Goal: Feedback & Contribution: Contribute content

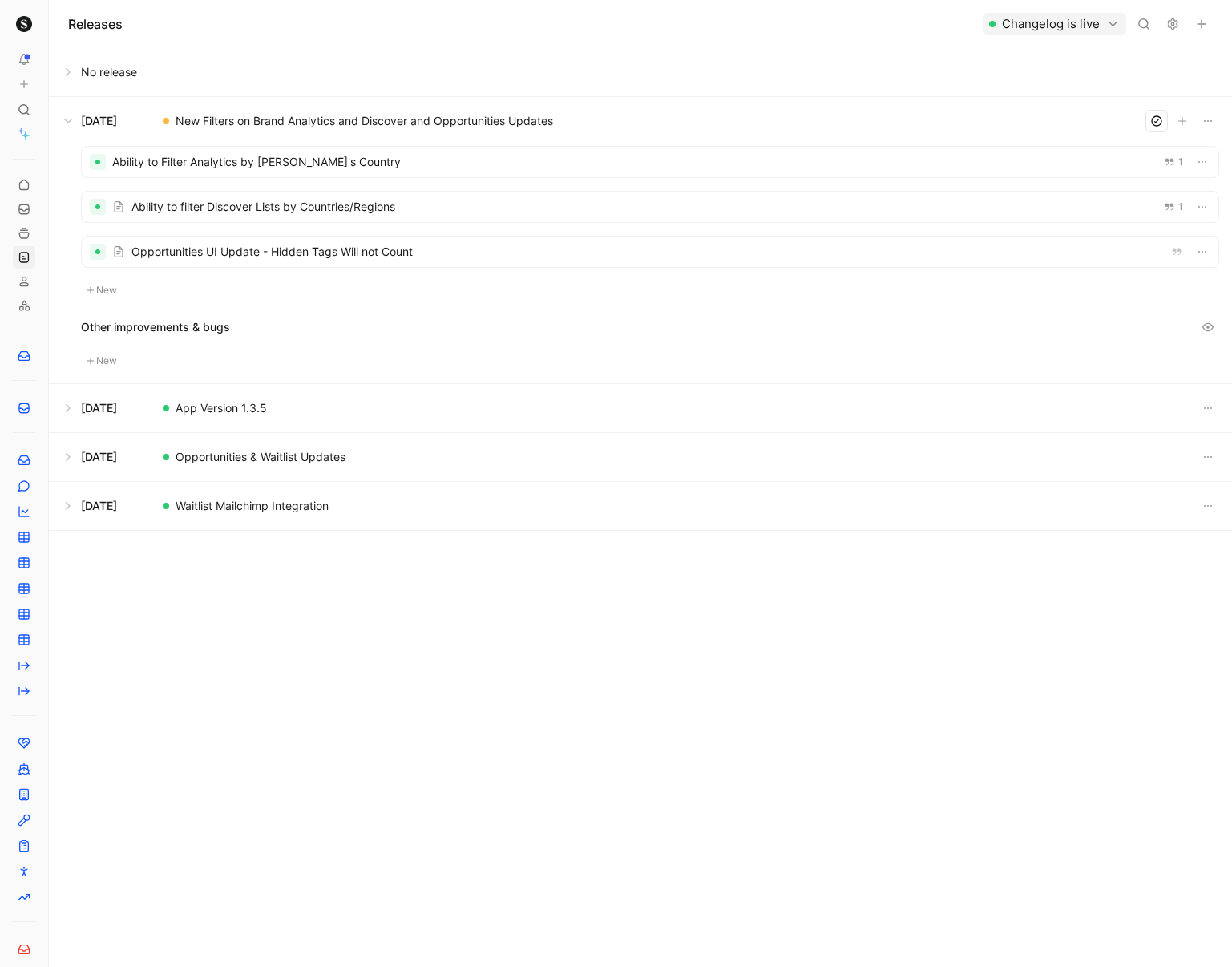
click at [532, 252] on div at bounding box center [650, 251] width 1137 height 30
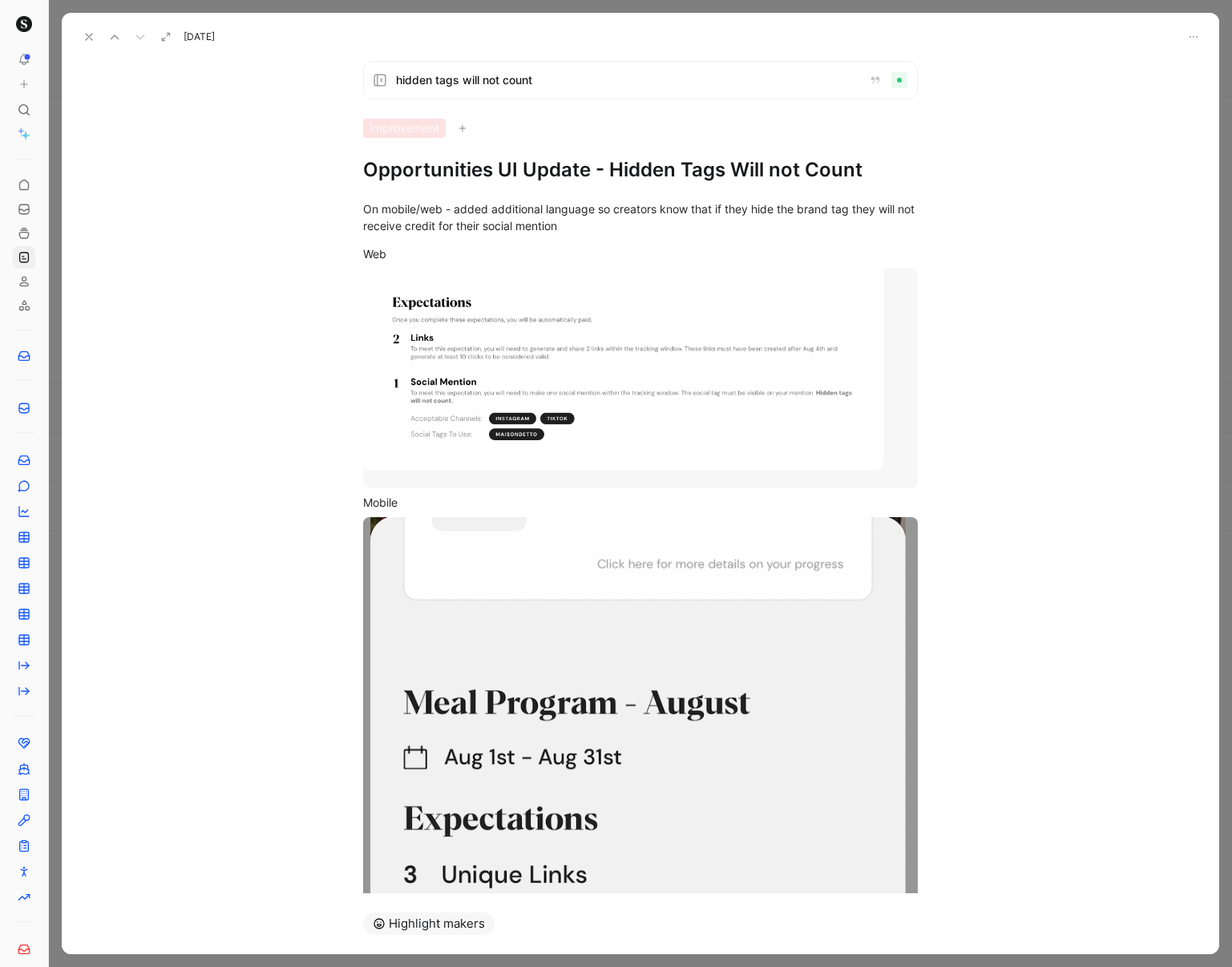
click at [85, 38] on icon at bounding box center [88, 36] width 13 height 13
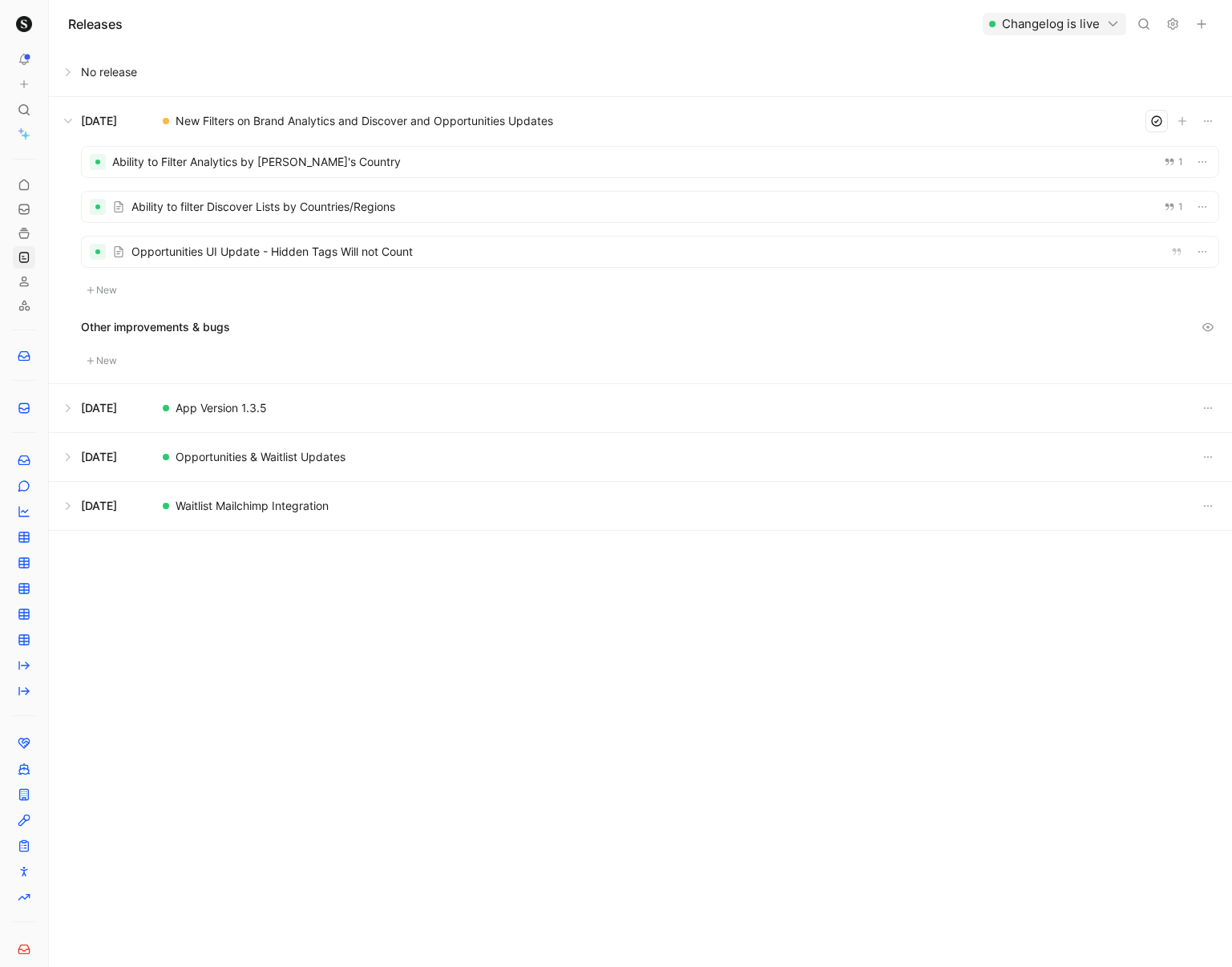
click at [66, 411] on button at bounding box center [640, 408] width 1181 height 48
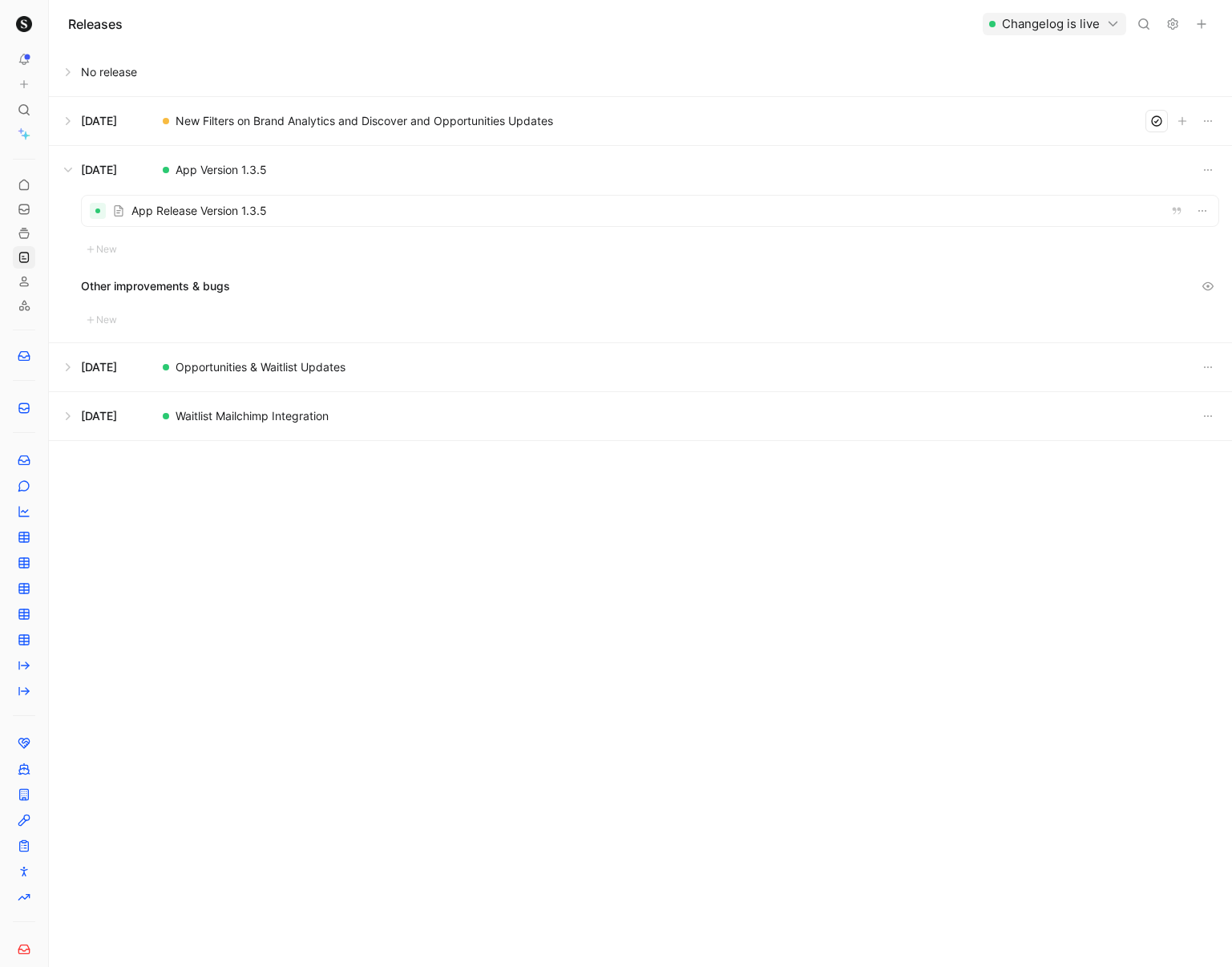
click at [70, 168] on button at bounding box center [640, 170] width 1181 height 48
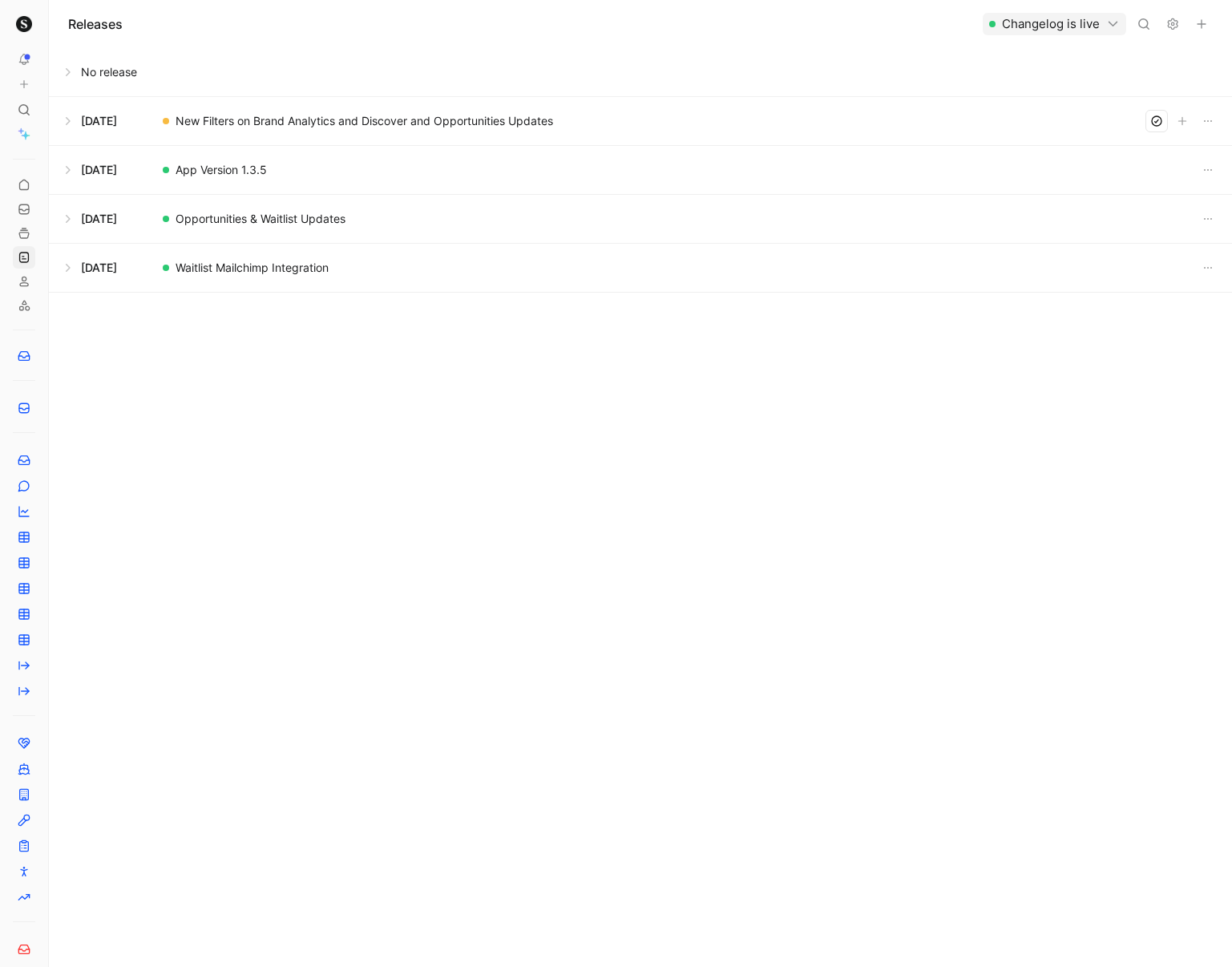
click at [69, 124] on button at bounding box center [640, 121] width 1181 height 48
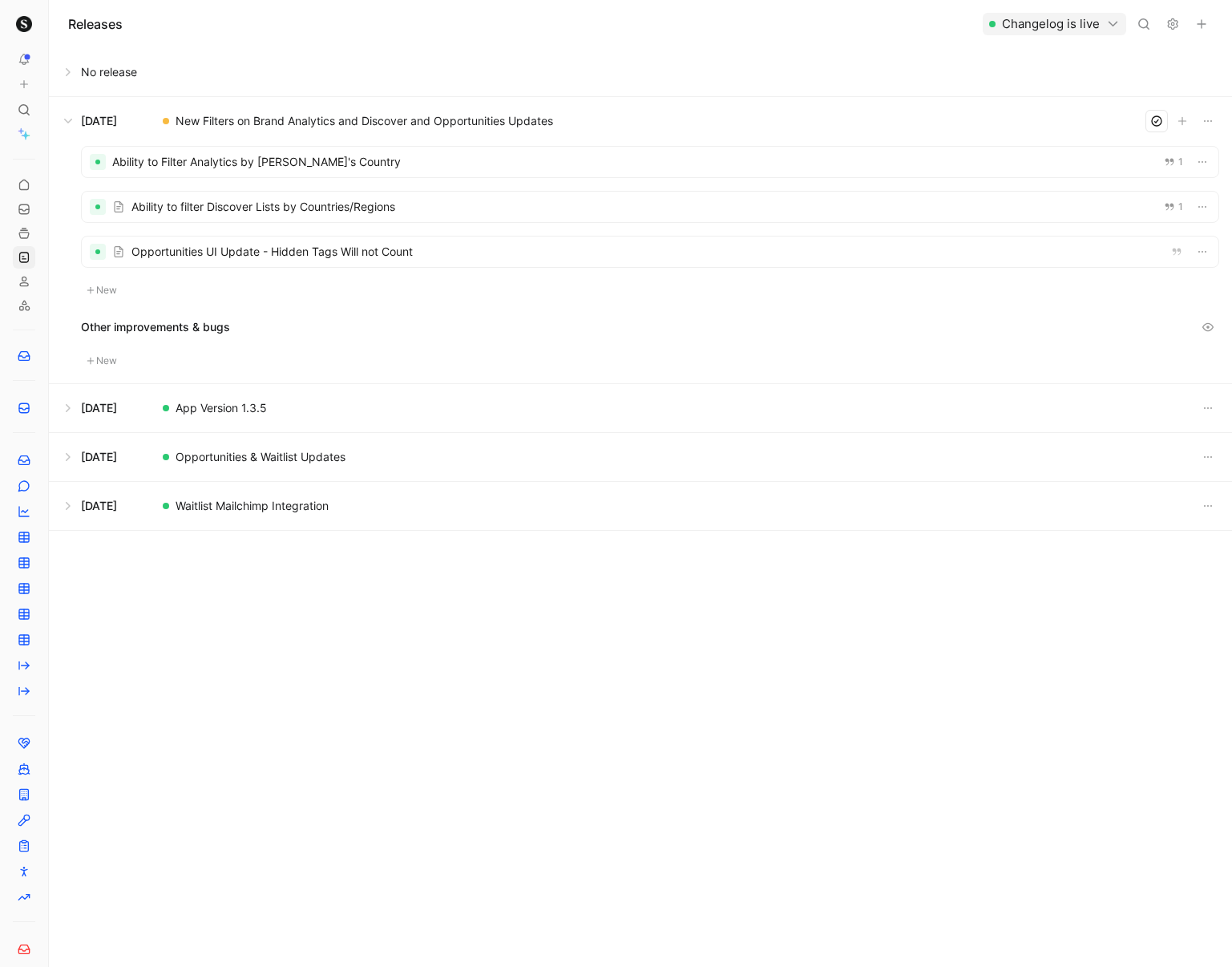
click at [483, 205] on div at bounding box center [650, 206] width 1137 height 30
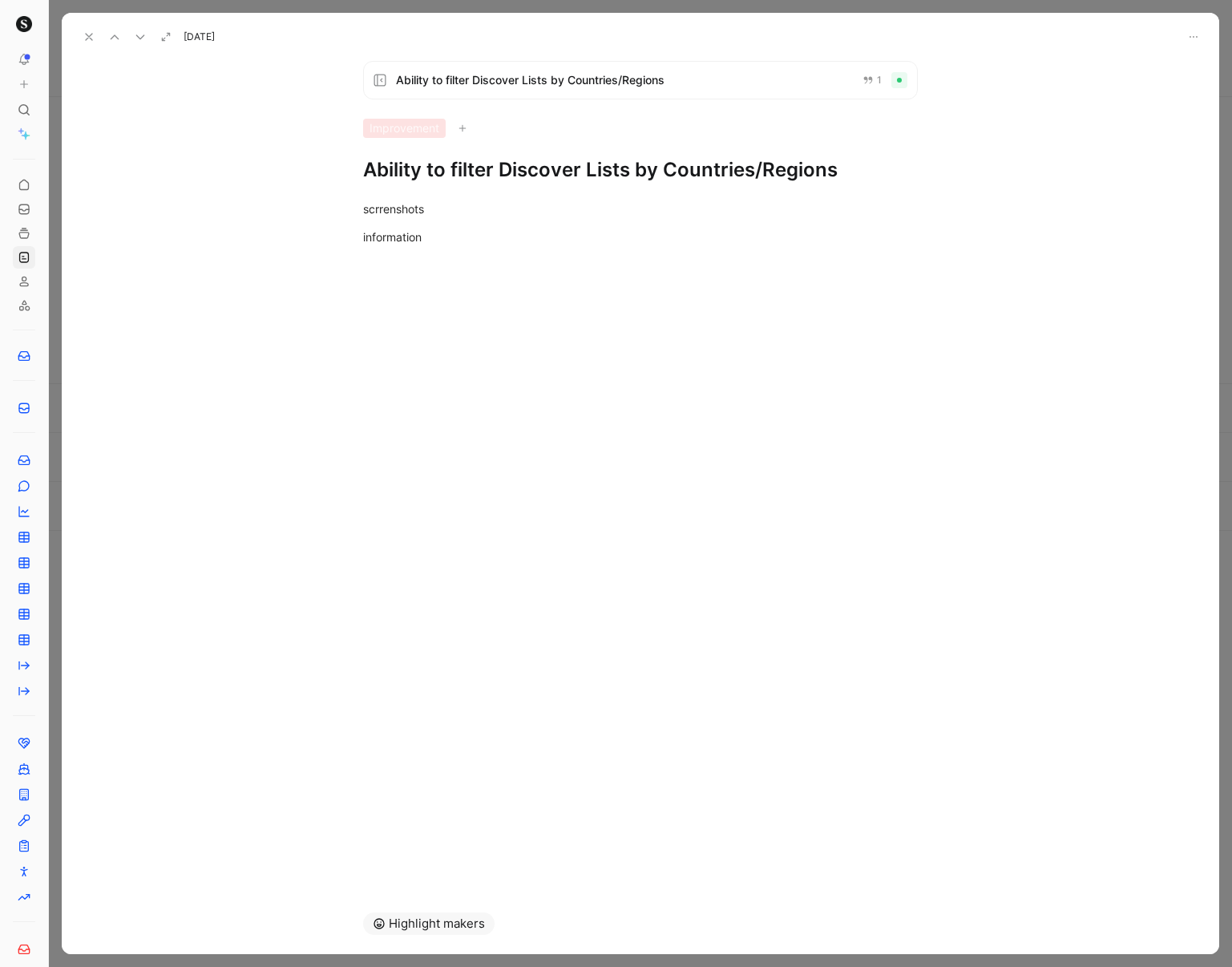
click at [652, 77] on span "Ability to filter Discover Lists by Countries/Regions" at bounding box center [622, 80] width 453 height 19
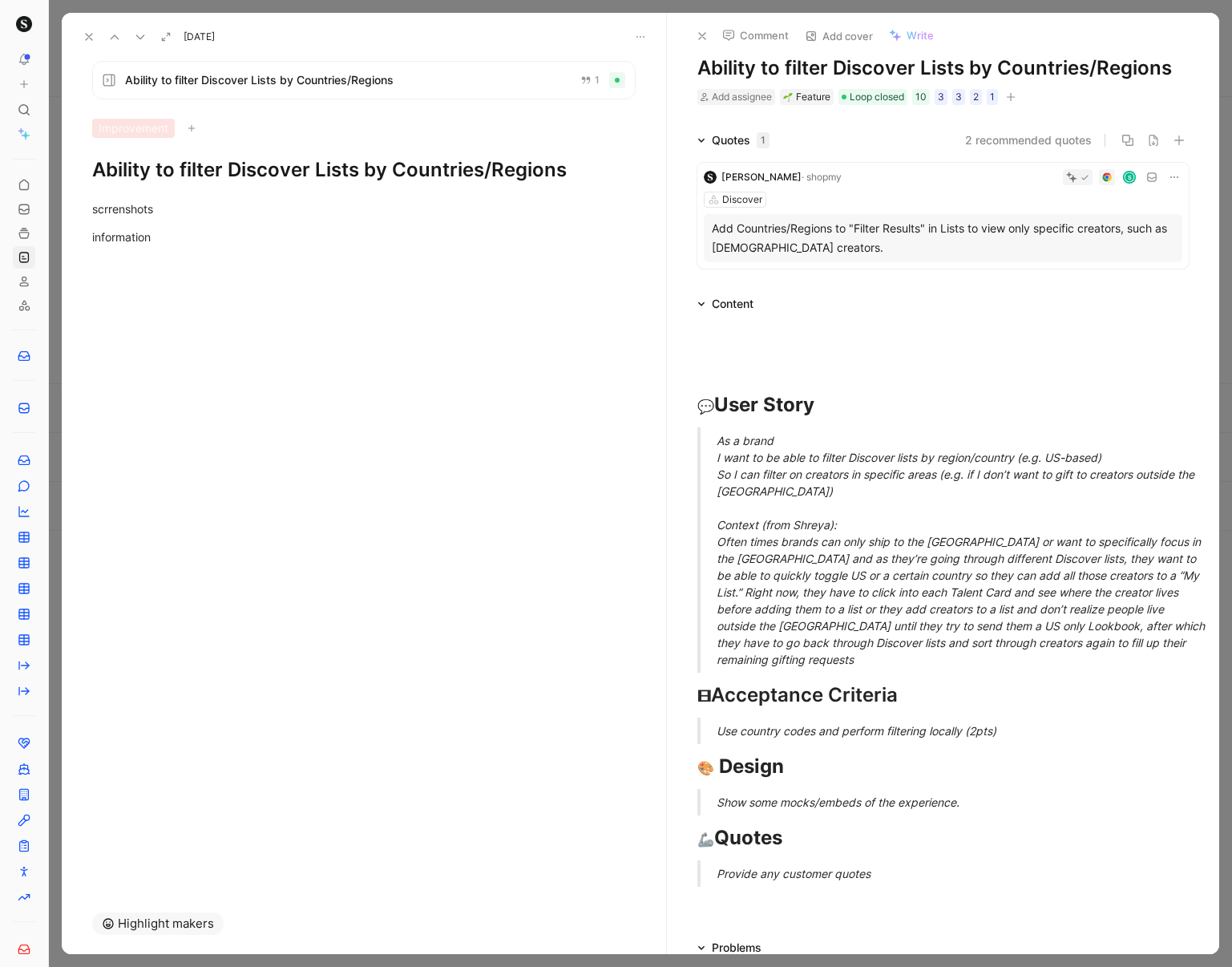
click at [701, 41] on icon at bounding box center [701, 36] width 13 height 13
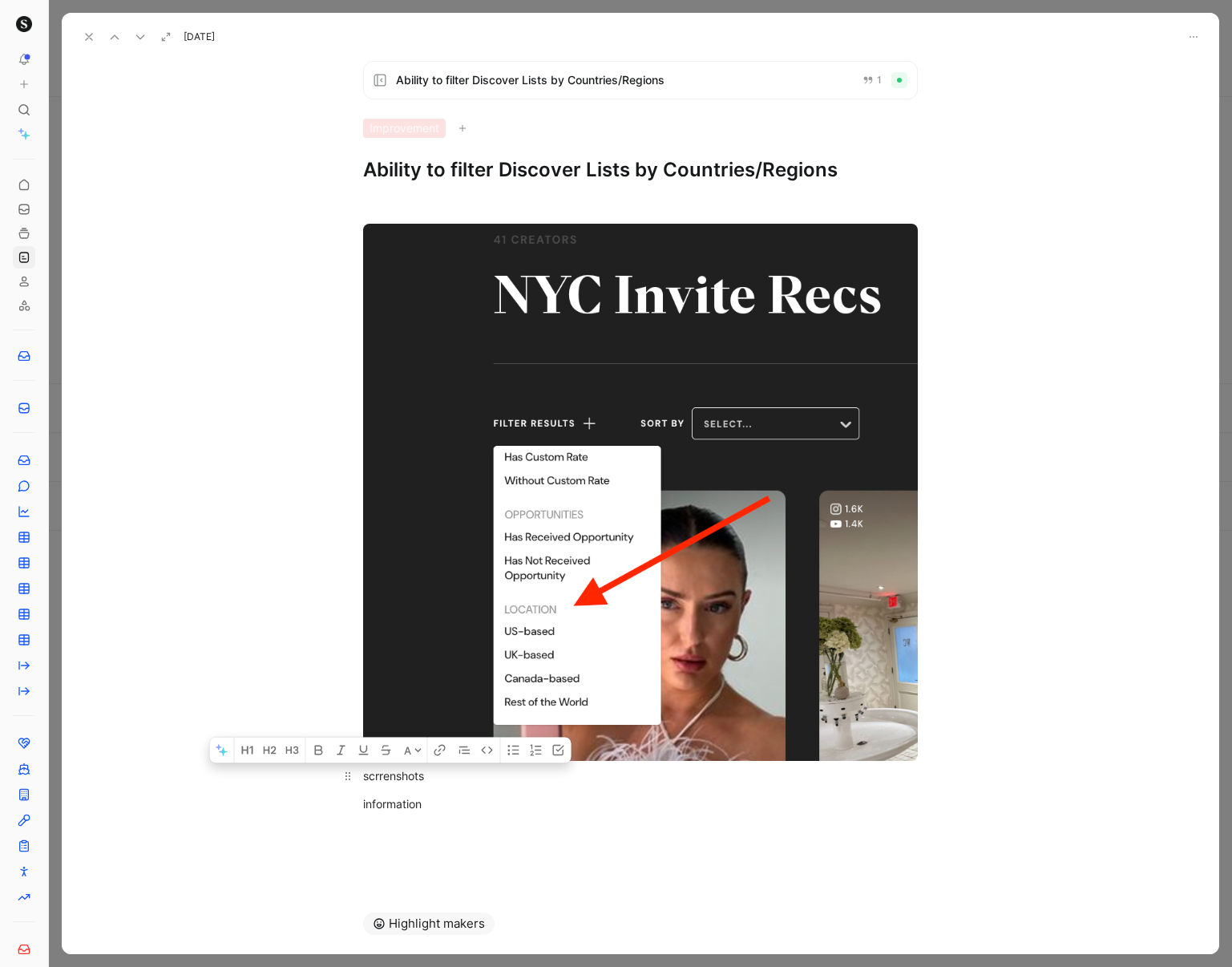
drag, startPoint x: 440, startPoint y: 804, endPoint x: 354, endPoint y: 779, distance: 89.6
click at [354, 779] on div "scrrenshots information" at bounding box center [640, 520] width 1157 height 675
click at [446, 202] on div at bounding box center [640, 209] width 555 height 17
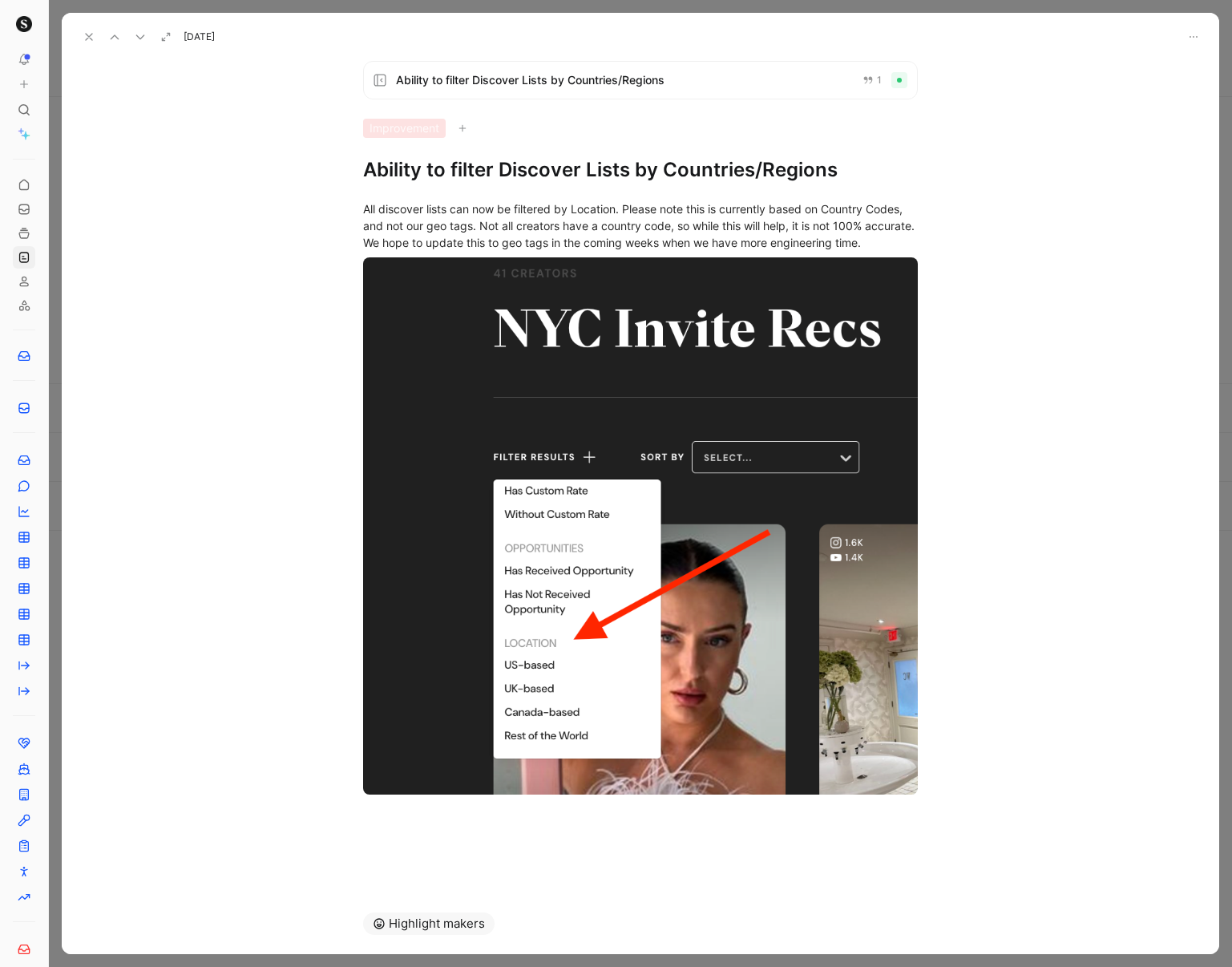
click at [90, 35] on use at bounding box center [88, 36] width 6 height 6
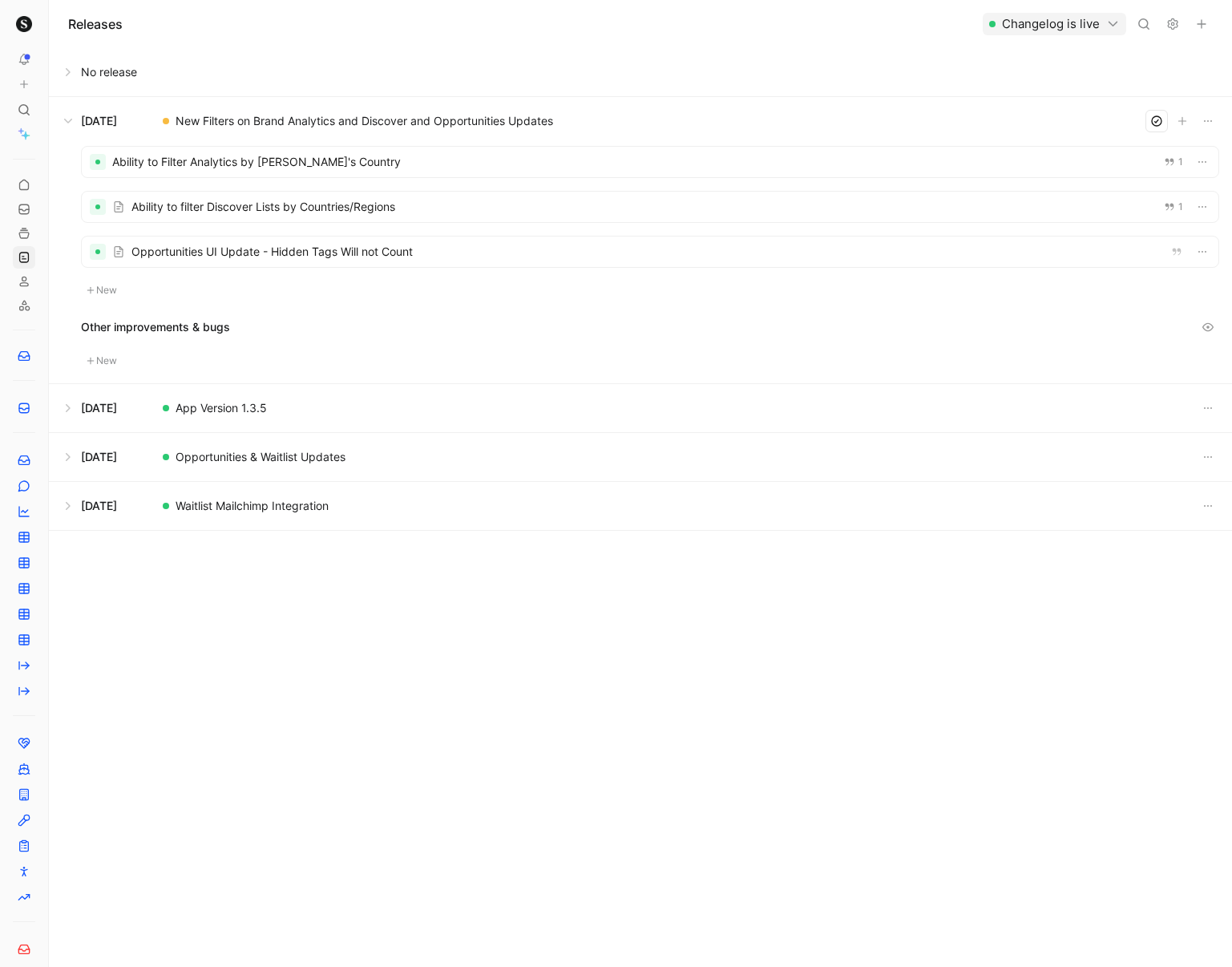
click at [487, 199] on div at bounding box center [650, 206] width 1137 height 30
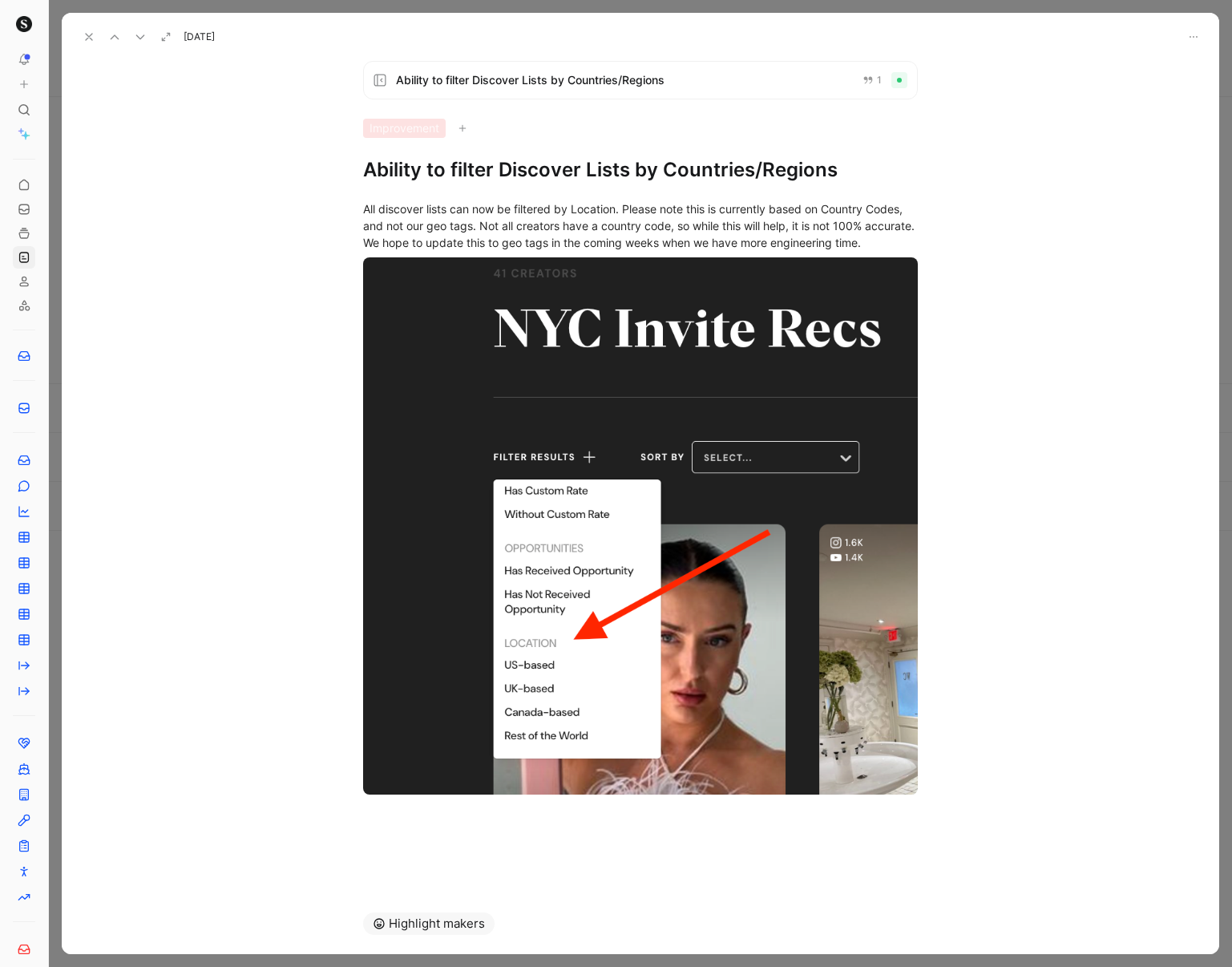
click at [88, 30] on icon at bounding box center [88, 36] width 13 height 13
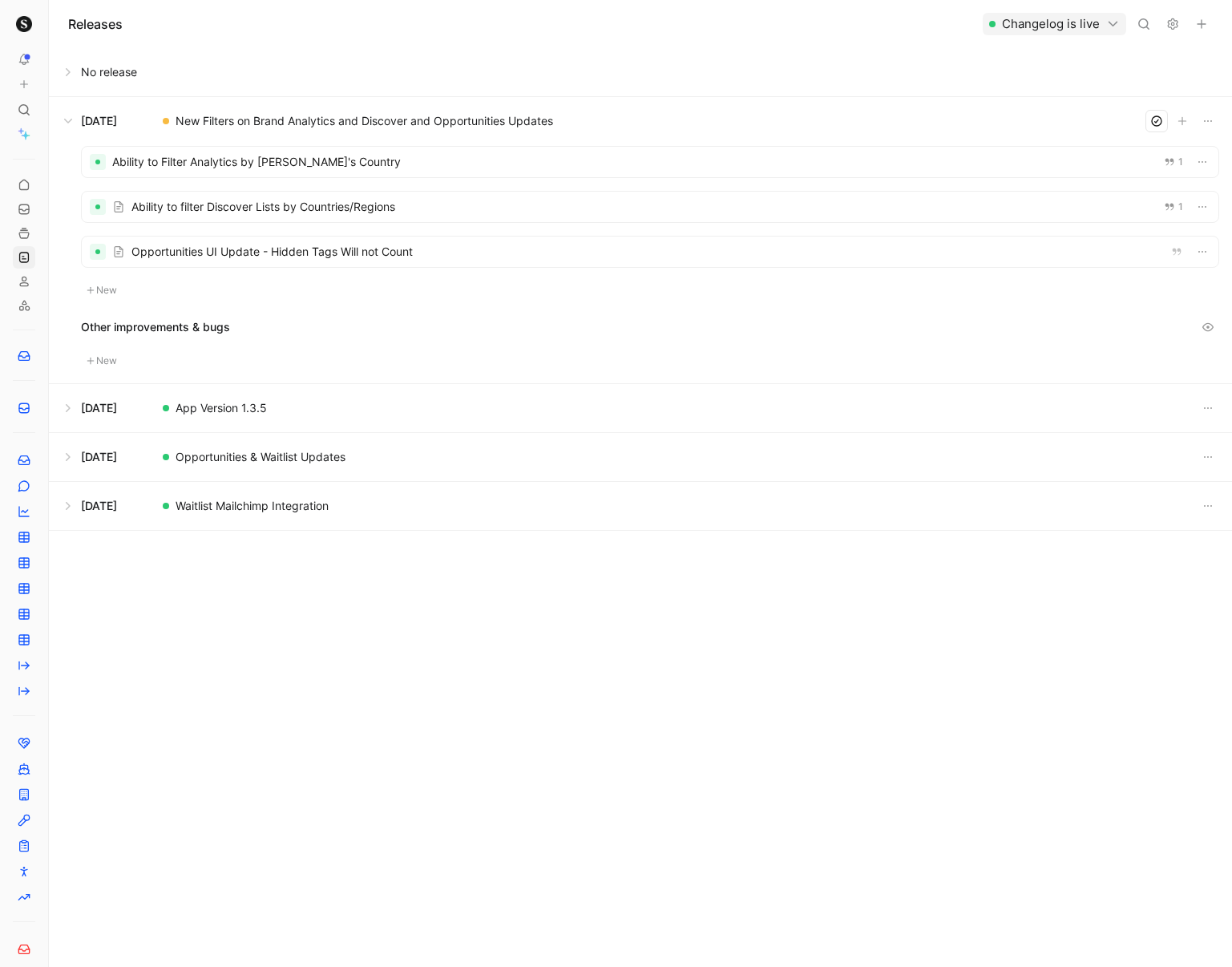
click at [470, 168] on div at bounding box center [650, 161] width 1137 height 30
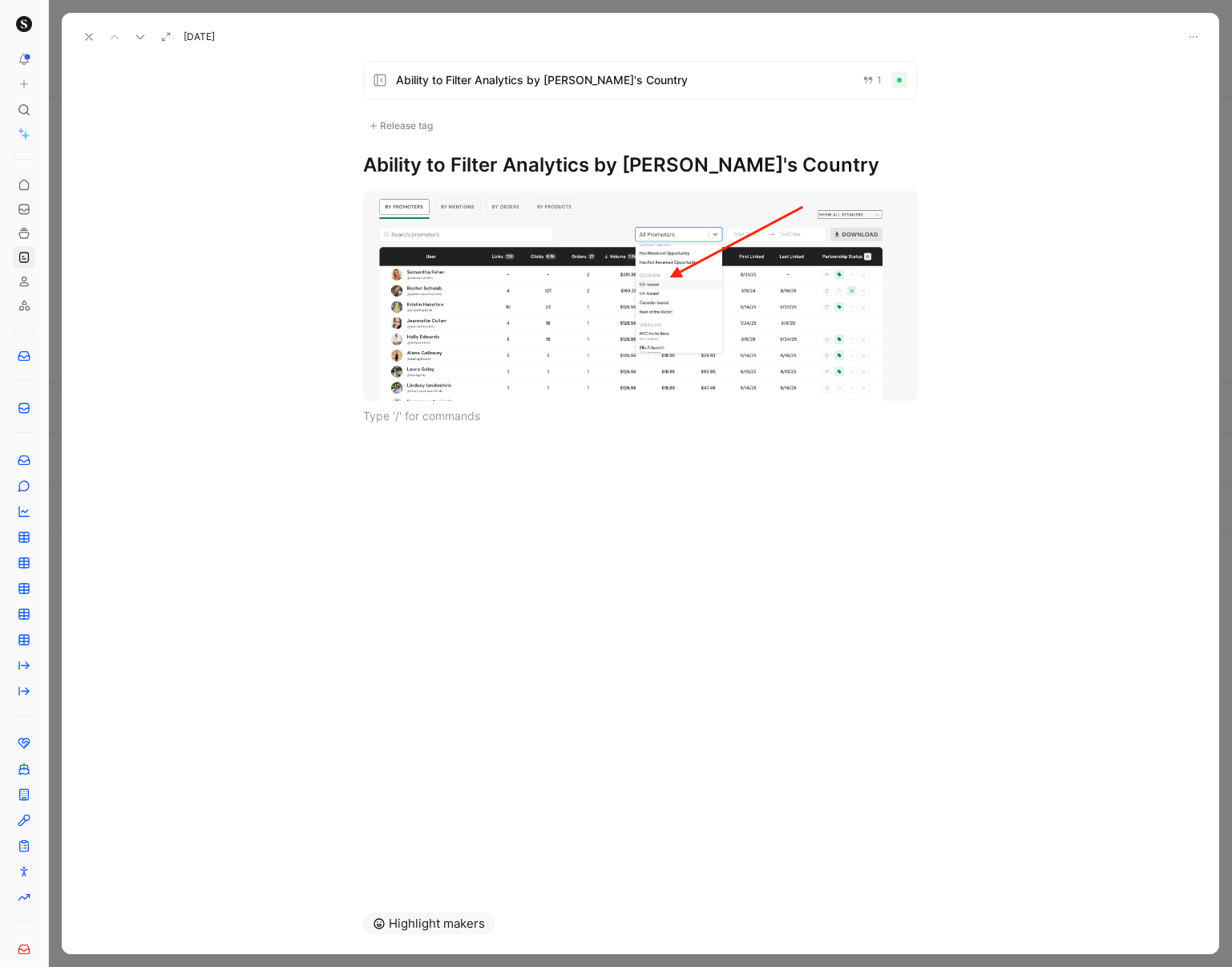
click at [857, 171] on h1 "Ability to Filter Analytics by [PERSON_NAME]'s Country" at bounding box center [640, 165] width 555 height 26
click at [843, 176] on div "Ability to Filter Analytics by Promoter's Country 1 Release tag Ability to Filt…" at bounding box center [640, 471] width 1157 height 845
click at [425, 238] on body "To pick up a draggable item, press the space bar. While dragging, use the arrow…" at bounding box center [616, 484] width 1232 height 967
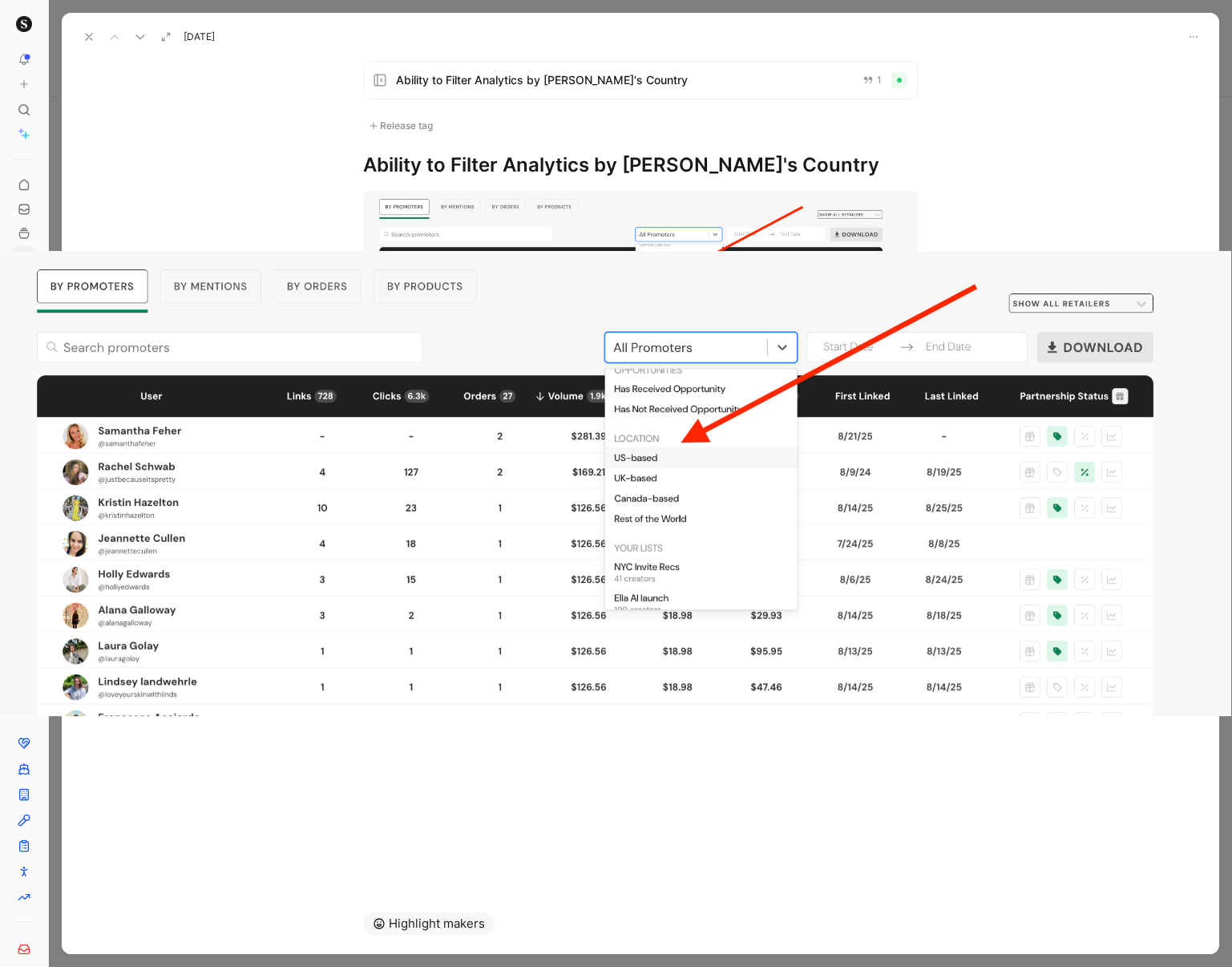
click at [416, 199] on div at bounding box center [616, 484] width 1232 height 967
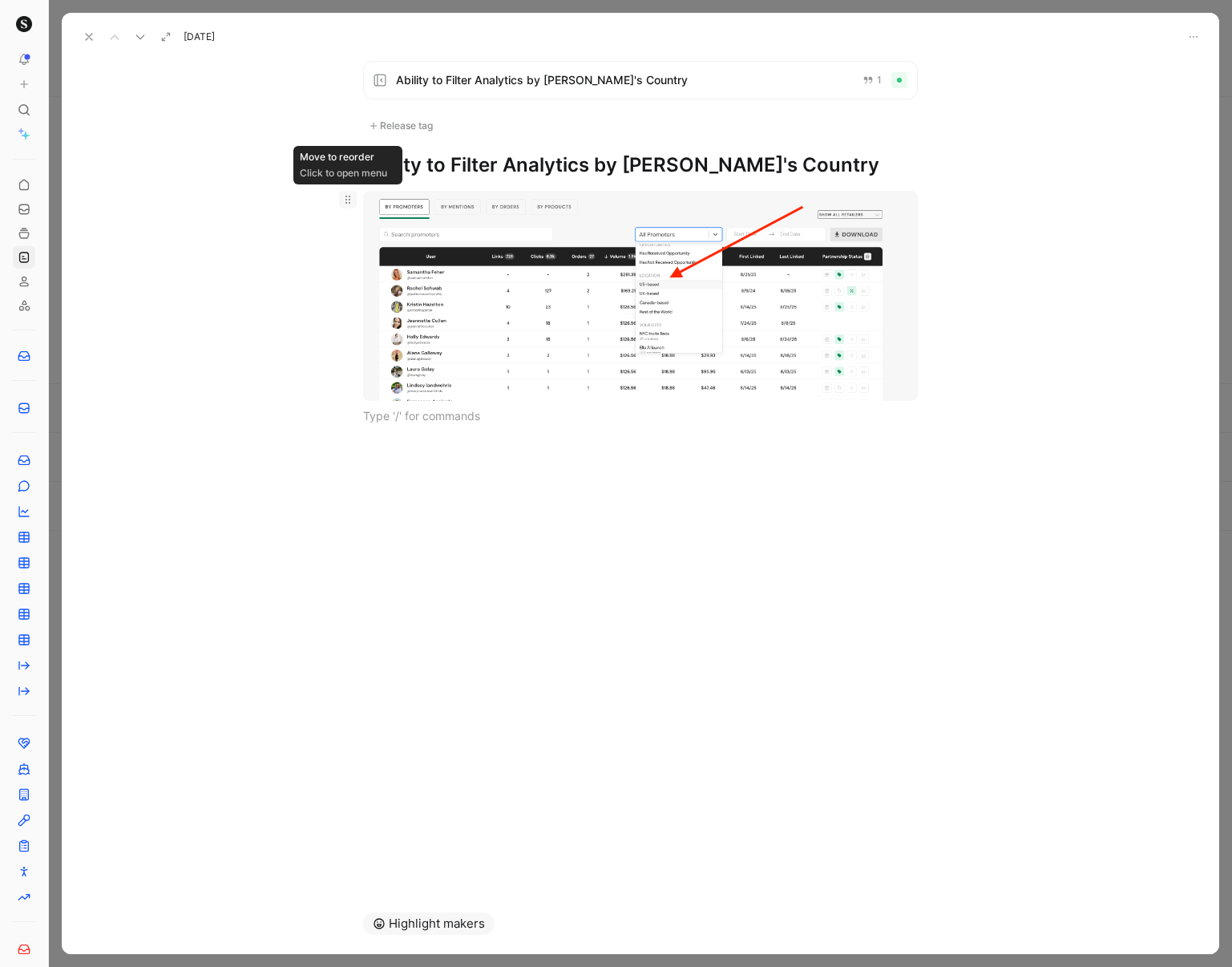
click at [345, 198] on icon at bounding box center [348, 199] width 13 height 13
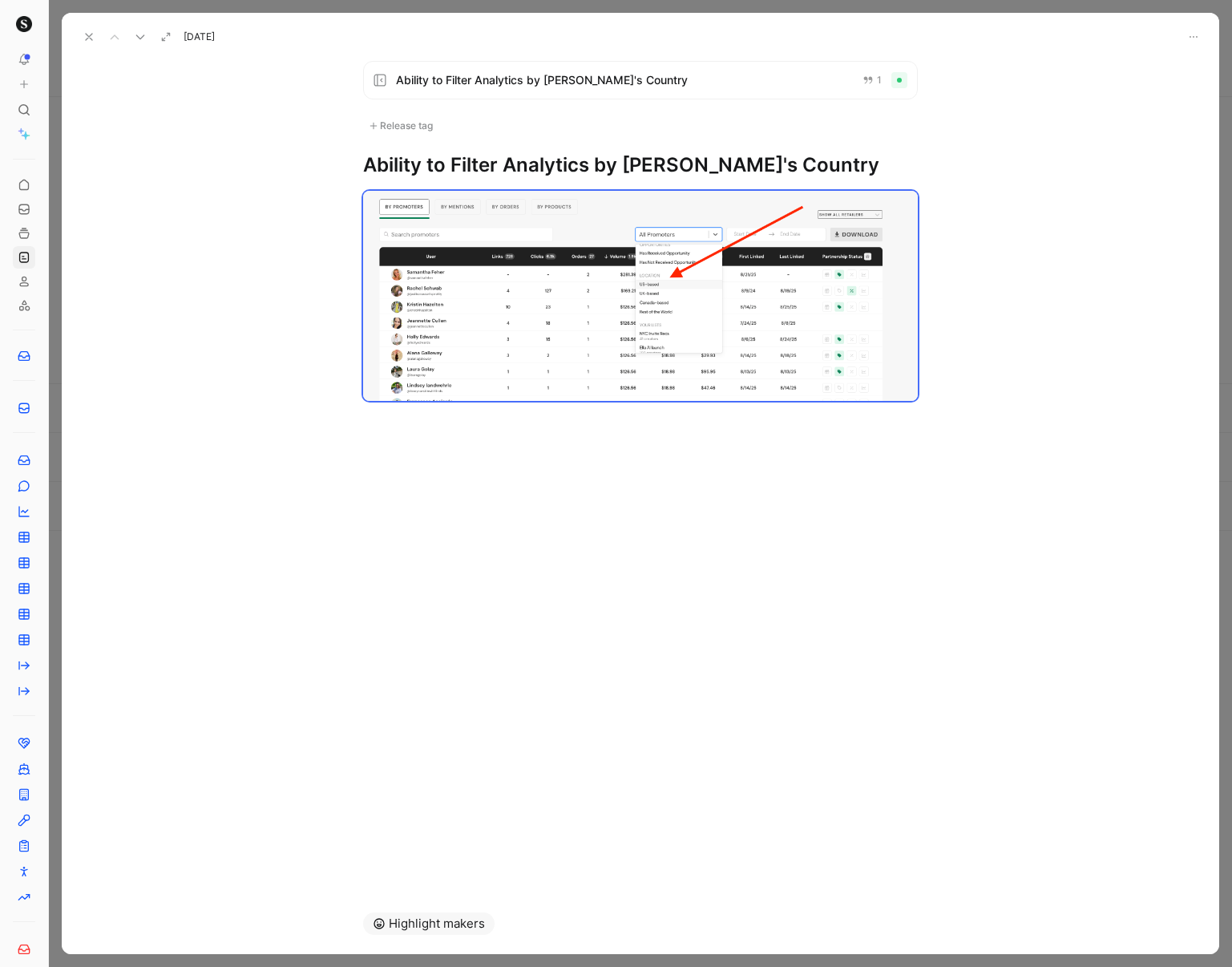
click at [816, 162] on h1 "Ability to Filter Analytics by [PERSON_NAME]'s Country" at bounding box center [640, 165] width 555 height 26
click at [427, 484] on div "Ability to Filter Analytics by Promoter's Country 1 Release tag Ability to Filt…" at bounding box center [640, 471] width 1157 height 845
click at [399, 421] on div at bounding box center [640, 416] width 555 height 17
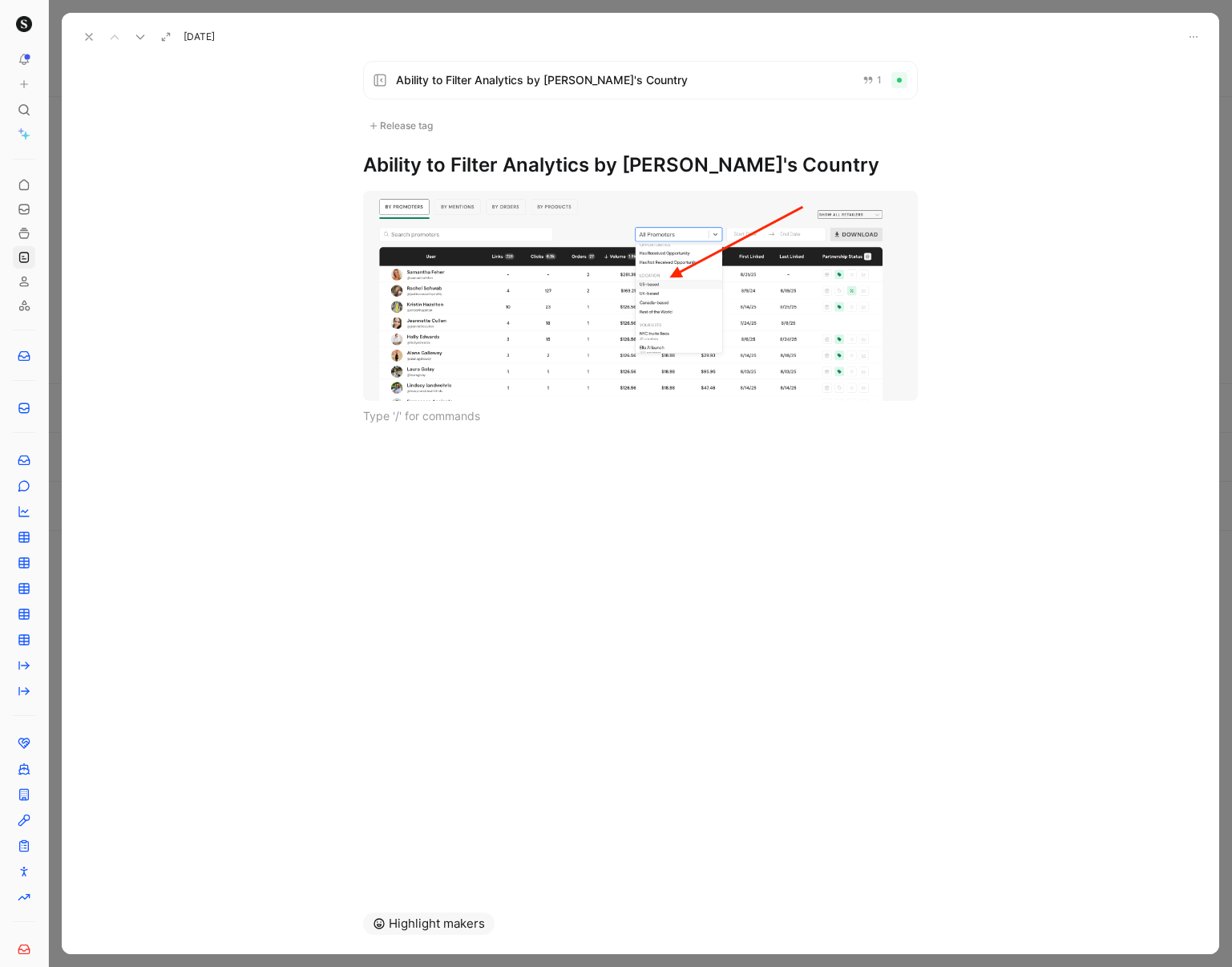
click at [94, 33] on icon at bounding box center [88, 36] width 13 height 13
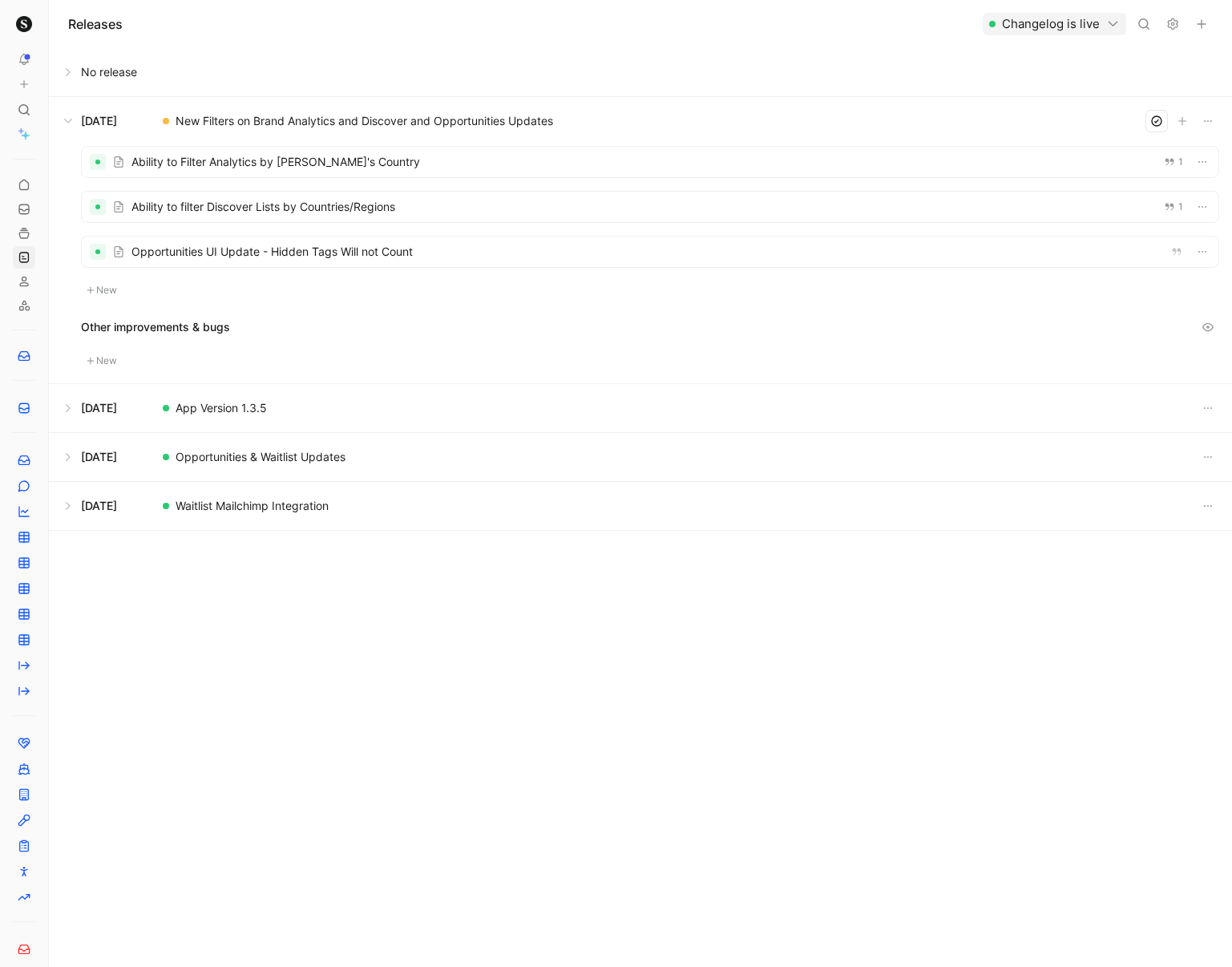
click at [908, 22] on use at bounding box center [1172, 24] width 9 height 10
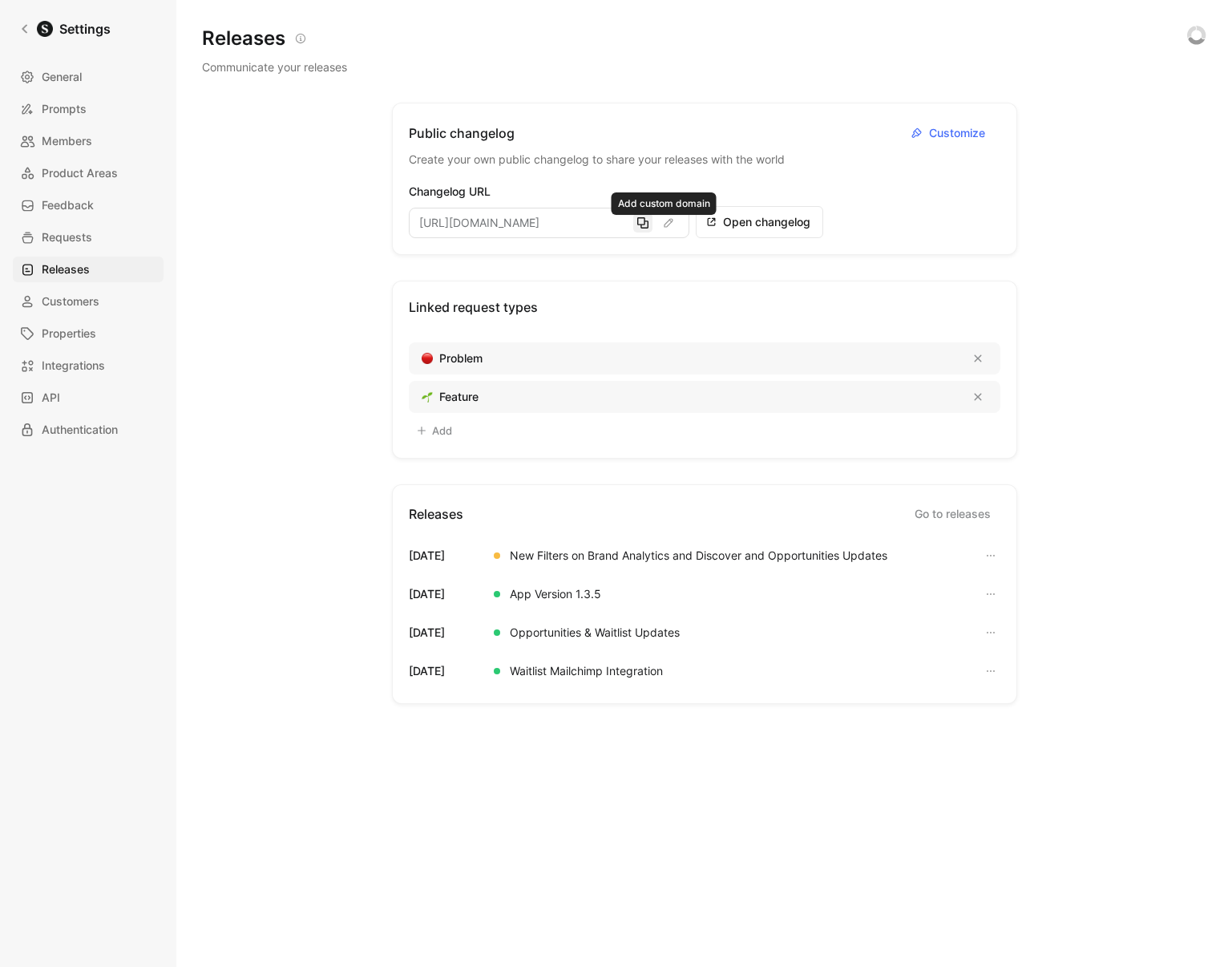
click at [641, 223] on icon "button" at bounding box center [642, 222] width 13 height 13
click at [72, 275] on span "Releases" at bounding box center [66, 270] width 48 height 19
click at [64, 266] on span "Releases" at bounding box center [66, 270] width 48 height 19
click at [27, 33] on icon at bounding box center [24, 28] width 11 height 11
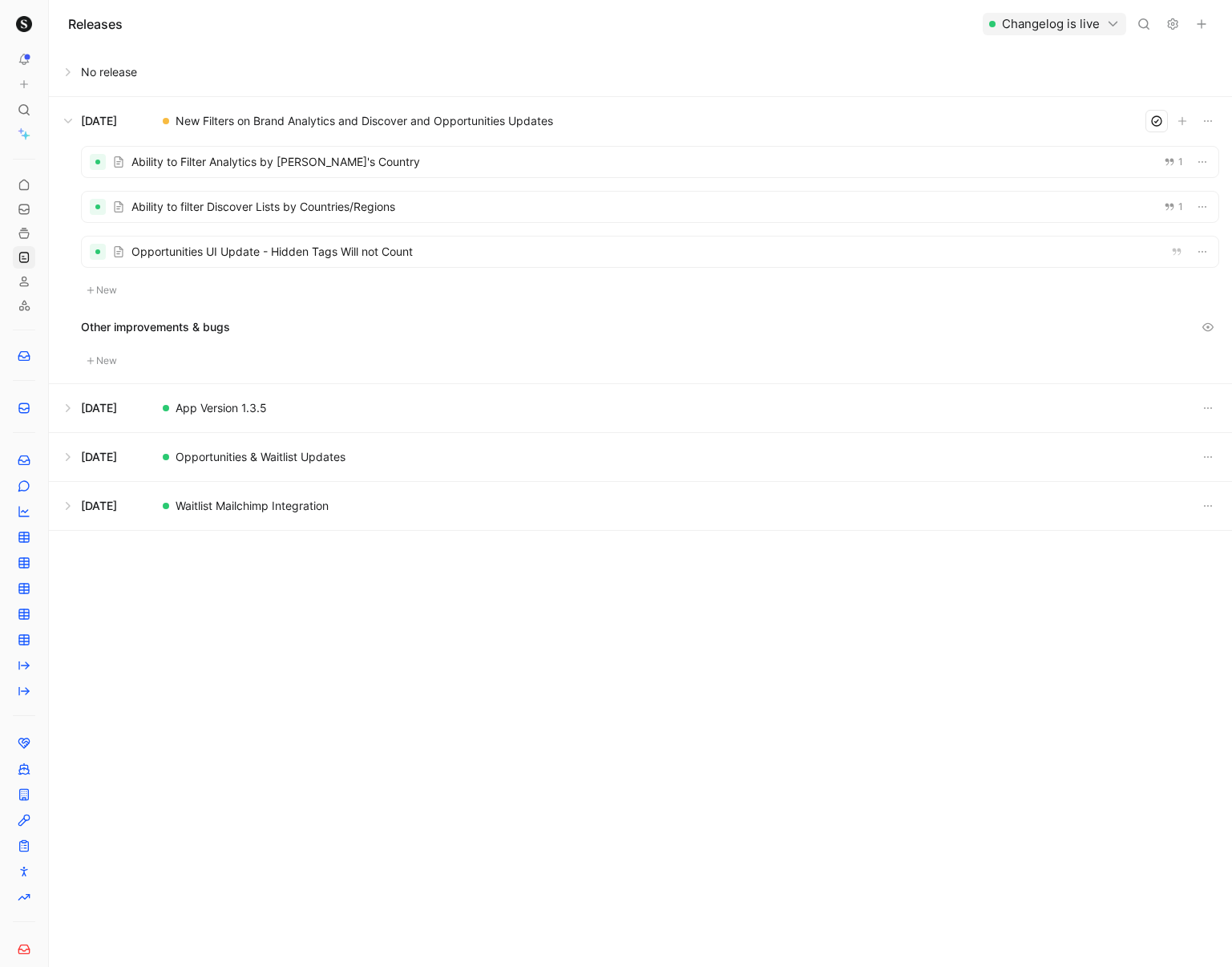
click at [502, 205] on div at bounding box center [650, 206] width 1137 height 30
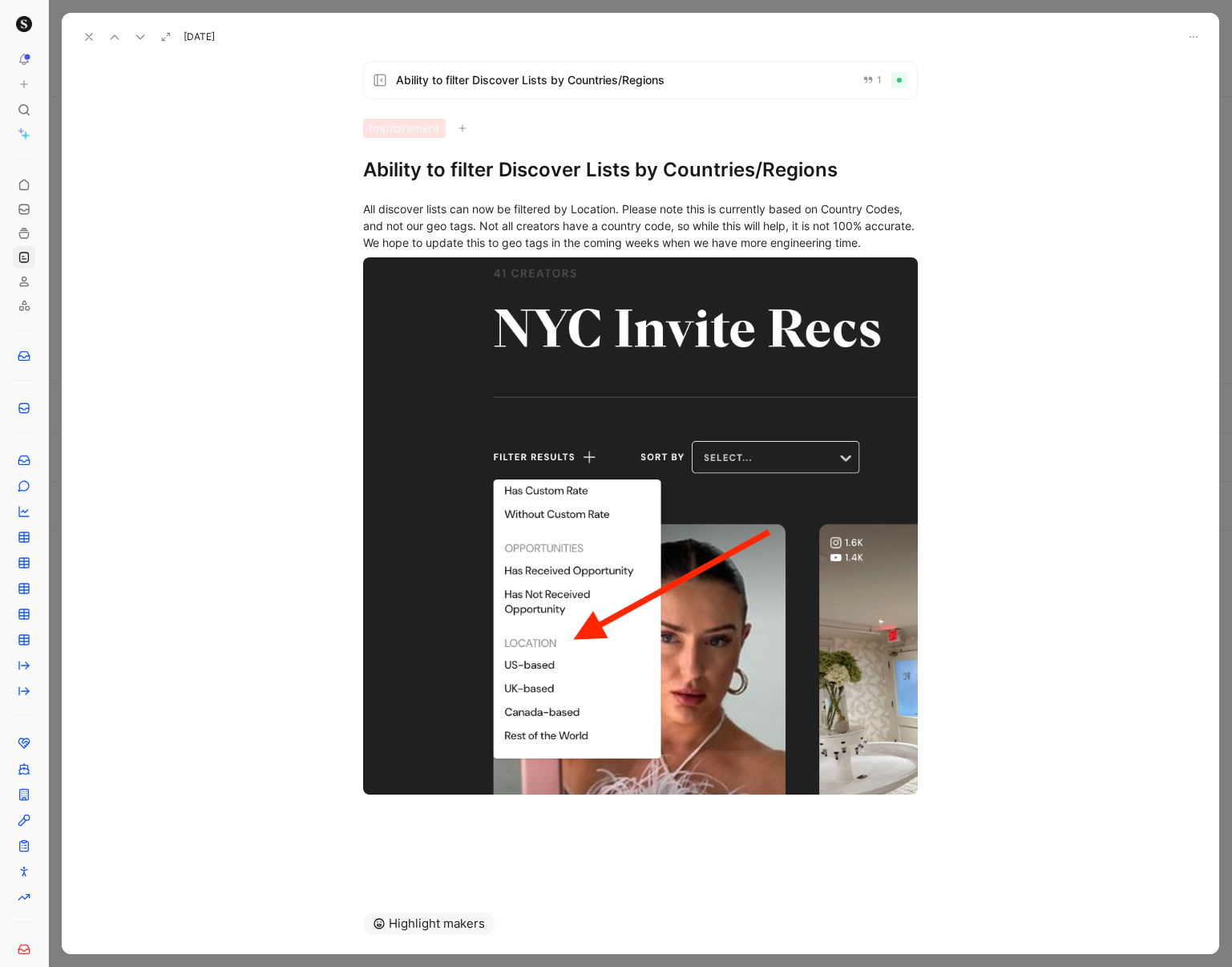
click at [701, 173] on h1 "Ability to filter Discover Lists by Countries/Regions" at bounding box center [640, 170] width 555 height 26
drag, startPoint x: 701, startPoint y: 173, endPoint x: 803, endPoint y: 174, distance: 102.0
click at [803, 174] on h1 "Ability to filter Discover Lists by Countries/Regions" at bounding box center [640, 170] width 555 height 26
click at [86, 34] on use at bounding box center [88, 36] width 6 height 6
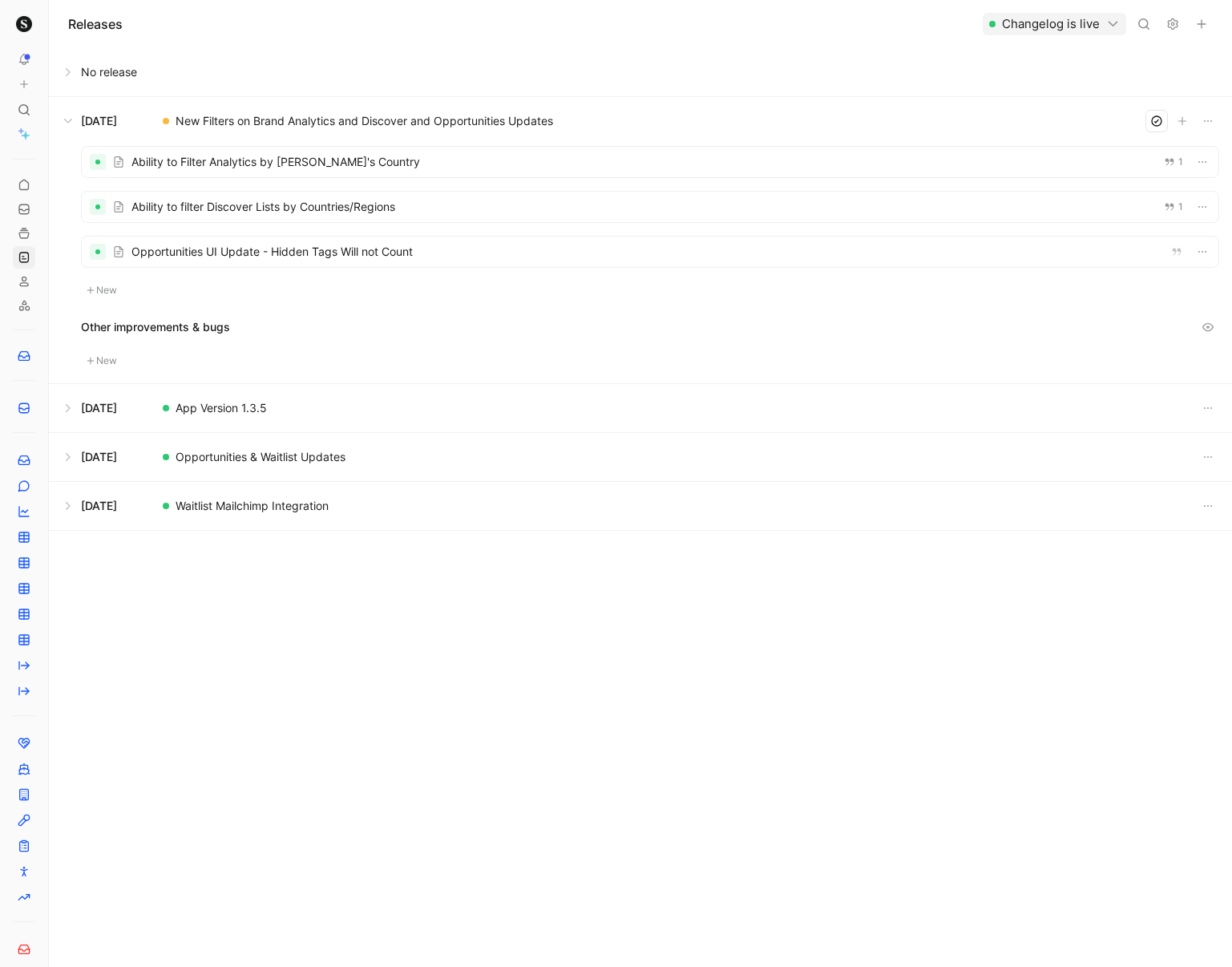
click at [457, 168] on div at bounding box center [650, 161] width 1137 height 30
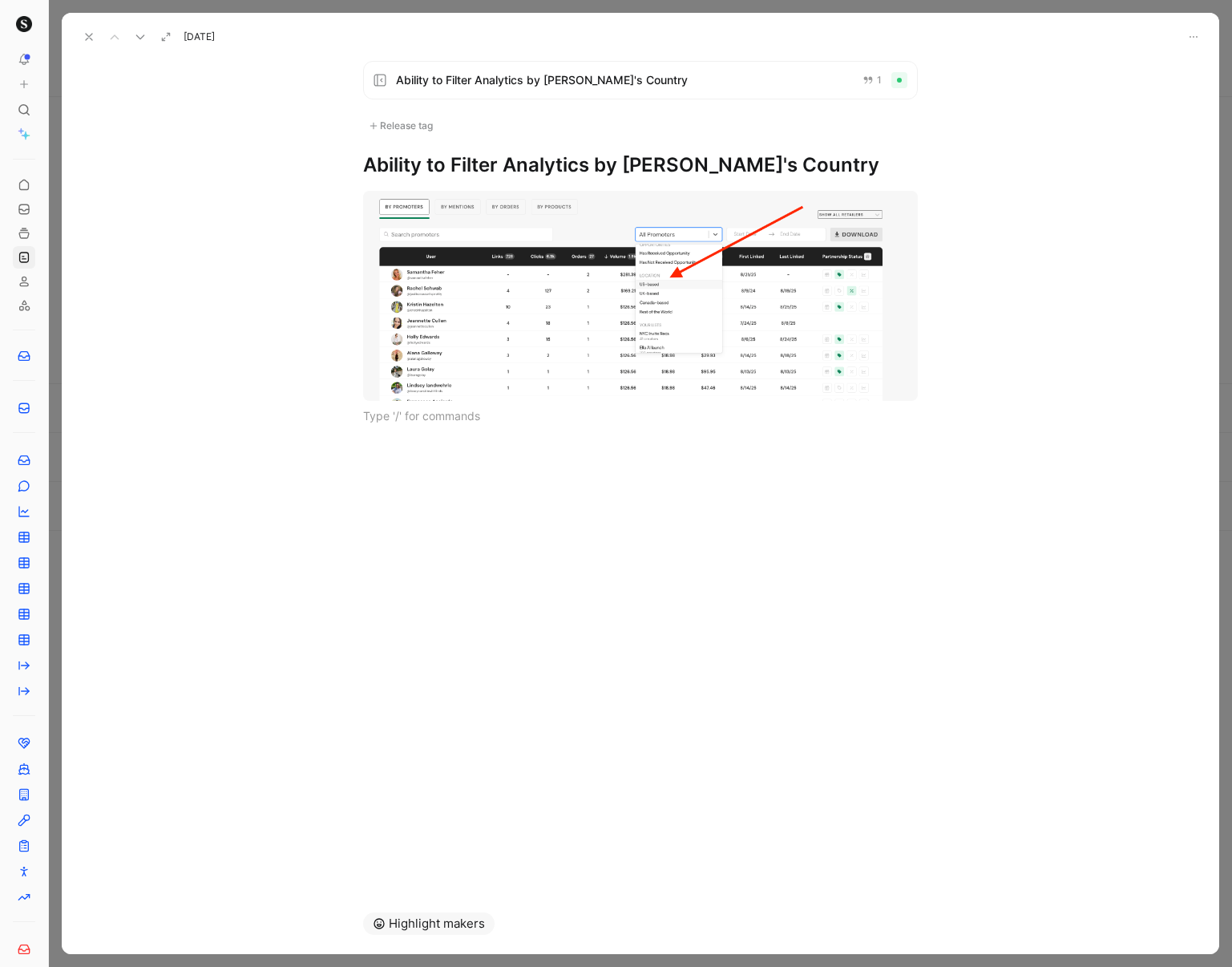
click at [658, 163] on h1 "Ability to Filter Analytics by [PERSON_NAME]'s Country" at bounding box center [640, 165] width 555 height 26
drag, startPoint x: 658, startPoint y: 163, endPoint x: 767, endPoint y: 167, distance: 109.1
click at [767, 167] on h1 "Ability to Filter Analytics by [PERSON_NAME]'s Country" at bounding box center [640, 165] width 555 height 26
click at [661, 165] on h1 "Ability to Filter Analytics by Creator Location" at bounding box center [640, 165] width 555 height 26
drag, startPoint x: 664, startPoint y: 166, endPoint x: 754, endPoint y: 172, distance: 90.2
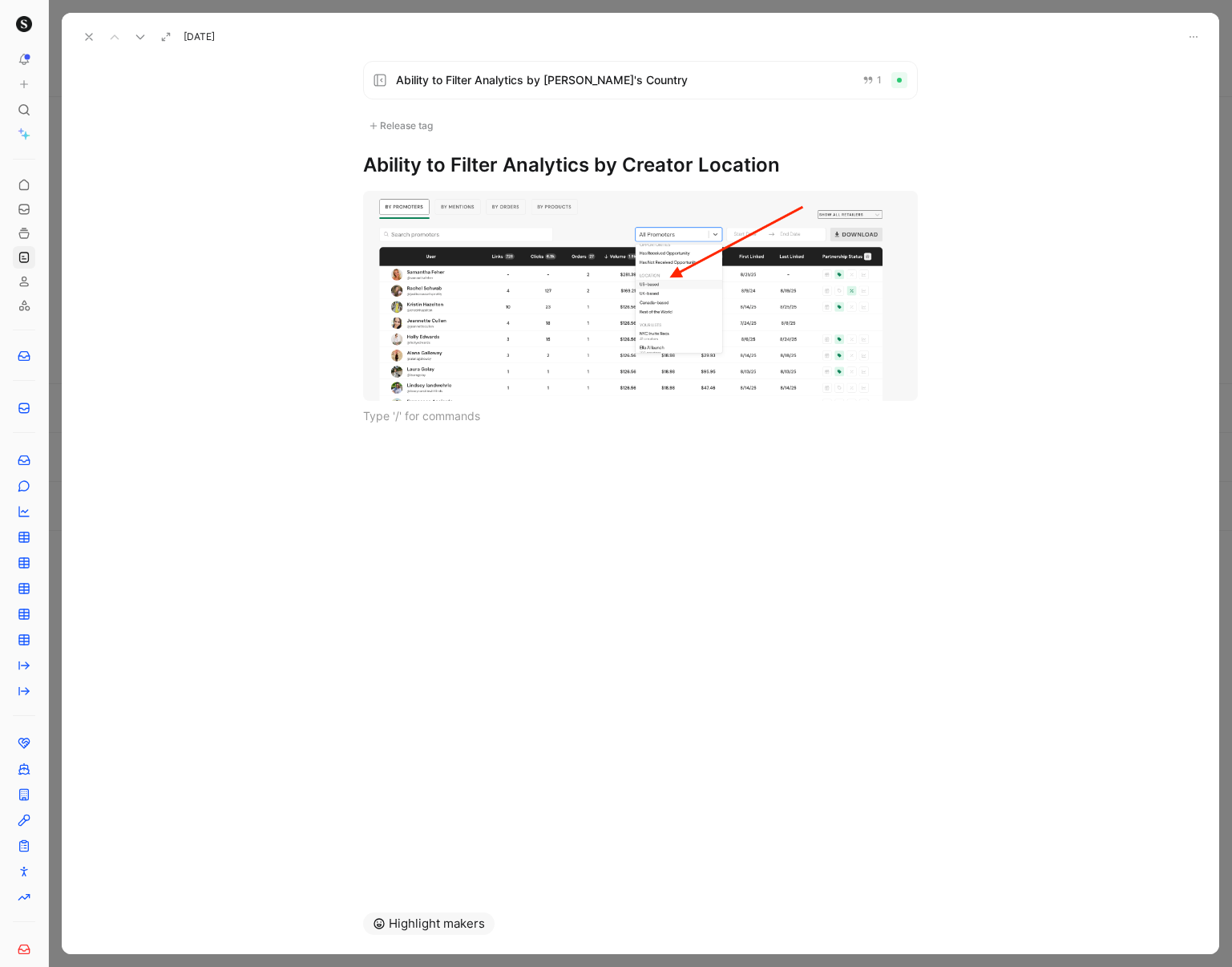
click at [754, 172] on h1 "Ability to Filter Analytics by Creator Location" at bounding box center [640, 165] width 555 height 26
click at [749, 171] on h1 "Ability to Filter Analytics by Creator Location" at bounding box center [640, 165] width 555 height 26
drag, startPoint x: 749, startPoint y: 171, endPoint x: 662, endPoint y: 167, distance: 87.1
click at [662, 167] on h1 "Ability to Filter Analytics by Creator Location" at bounding box center [640, 165] width 555 height 26
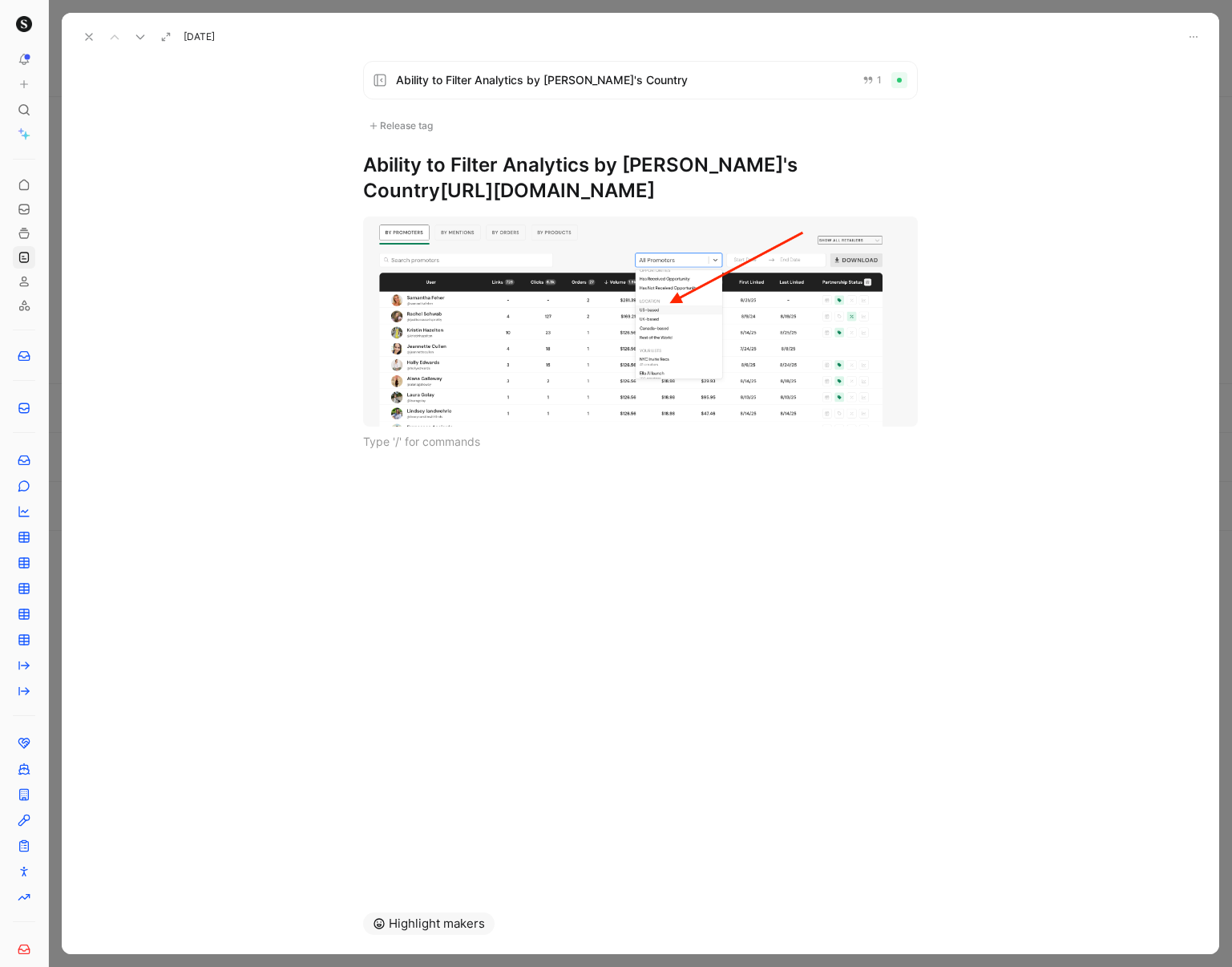
click at [727, 191] on h1 "Ability to Filter Analytics by [PERSON_NAME]'s Country [URL][DOMAIN_NAME]" at bounding box center [640, 178] width 555 height 52
drag, startPoint x: 805, startPoint y: 196, endPoint x: 467, endPoint y: 187, distance: 338.1
click at [467, 187] on h1 "Ability to Filter Analytics by [PERSON_NAME]'s Country [URL][DOMAIN_NAME]" at bounding box center [640, 178] width 555 height 52
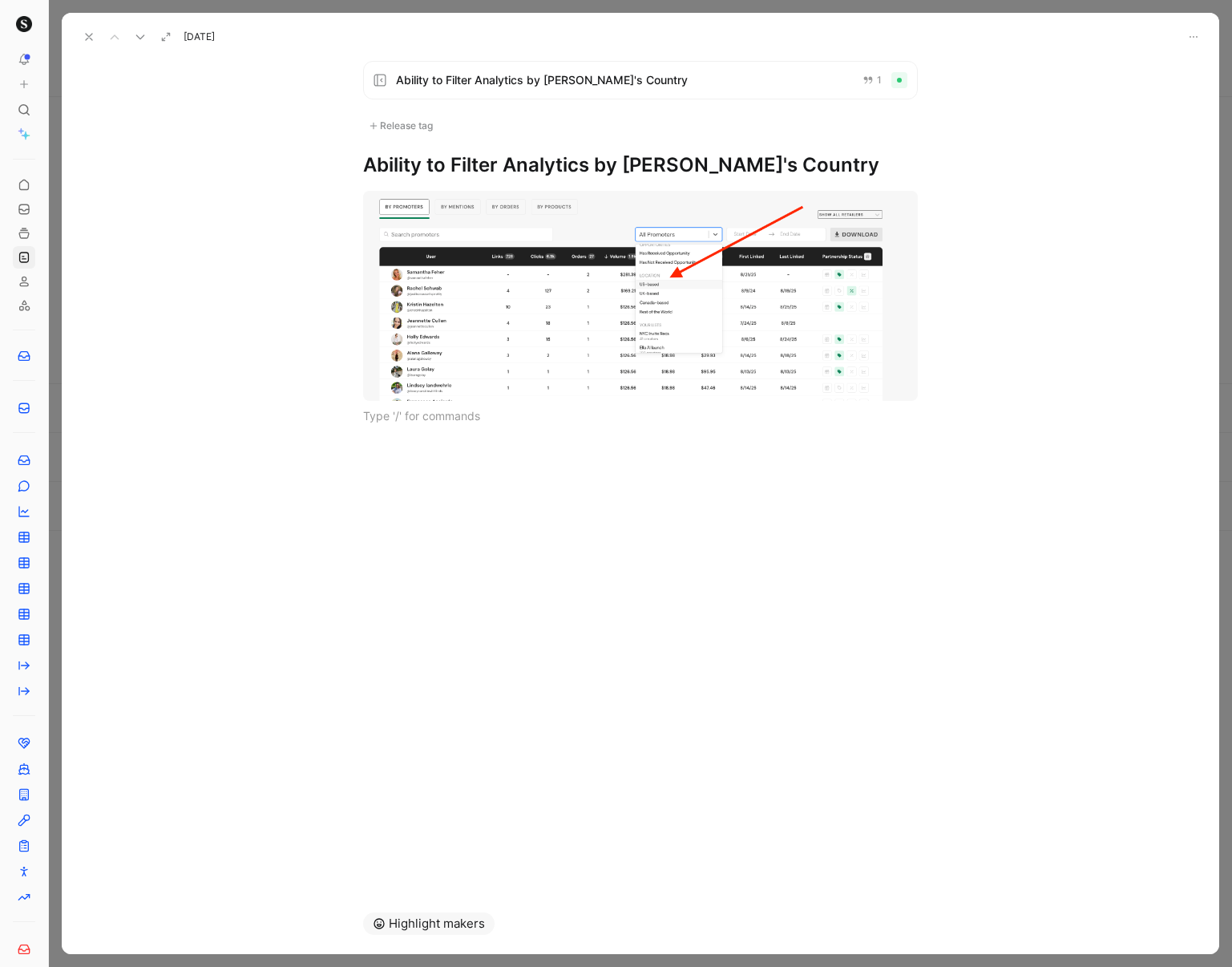
click at [771, 167] on h1 "Ability to Filter Analytics by [PERSON_NAME]'s Country" at bounding box center [640, 165] width 555 height 26
drag, startPoint x: 771, startPoint y: 167, endPoint x: 643, endPoint y: 164, distance: 128.0
click at [643, 164] on h1 "Ability to Filter Analytics by [PERSON_NAME]'s Country" at bounding box center [640, 165] width 555 height 26
copy h1 "Promoter's Country"
click at [85, 35] on icon at bounding box center [88, 36] width 13 height 13
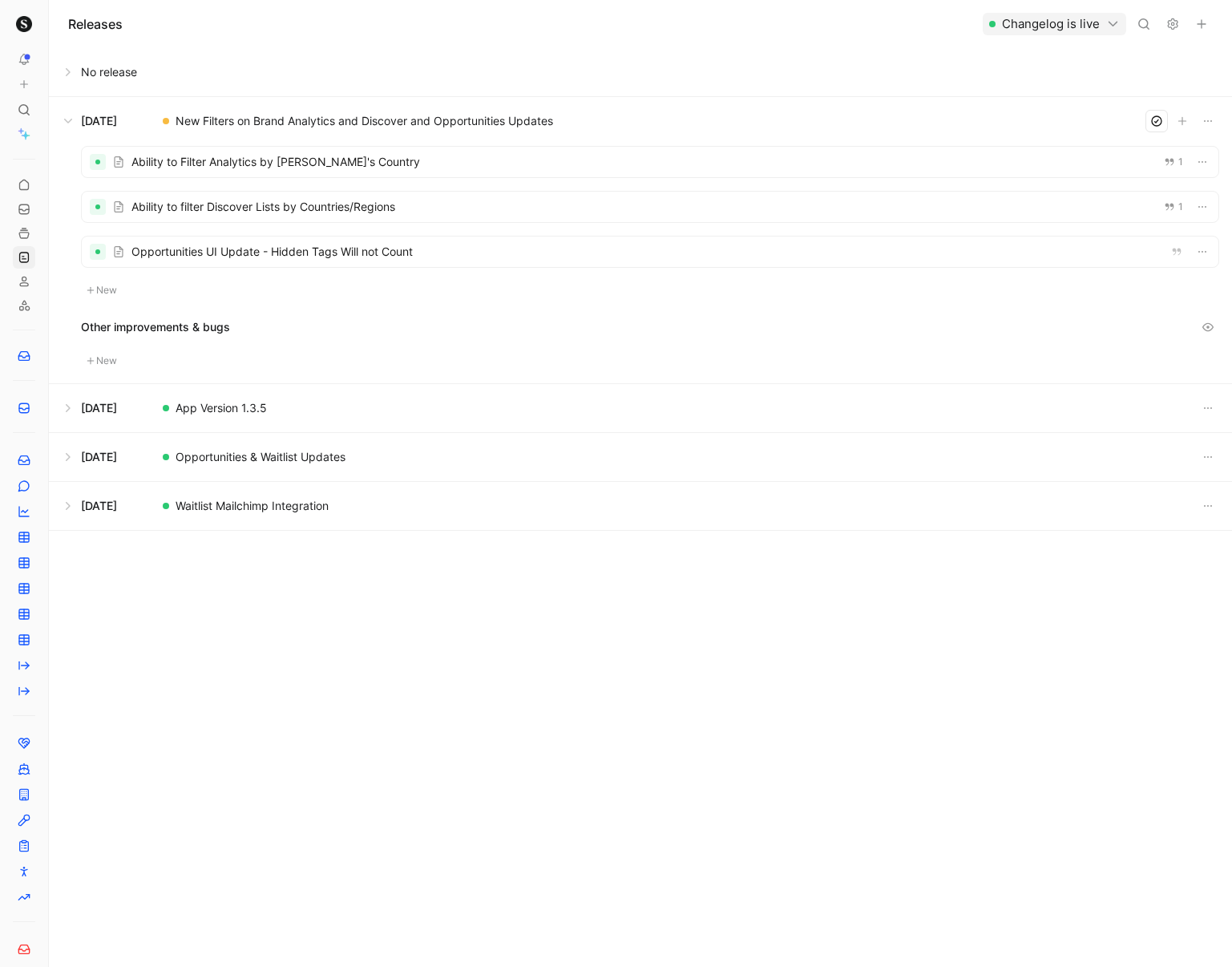
click at [525, 198] on div at bounding box center [650, 206] width 1137 height 30
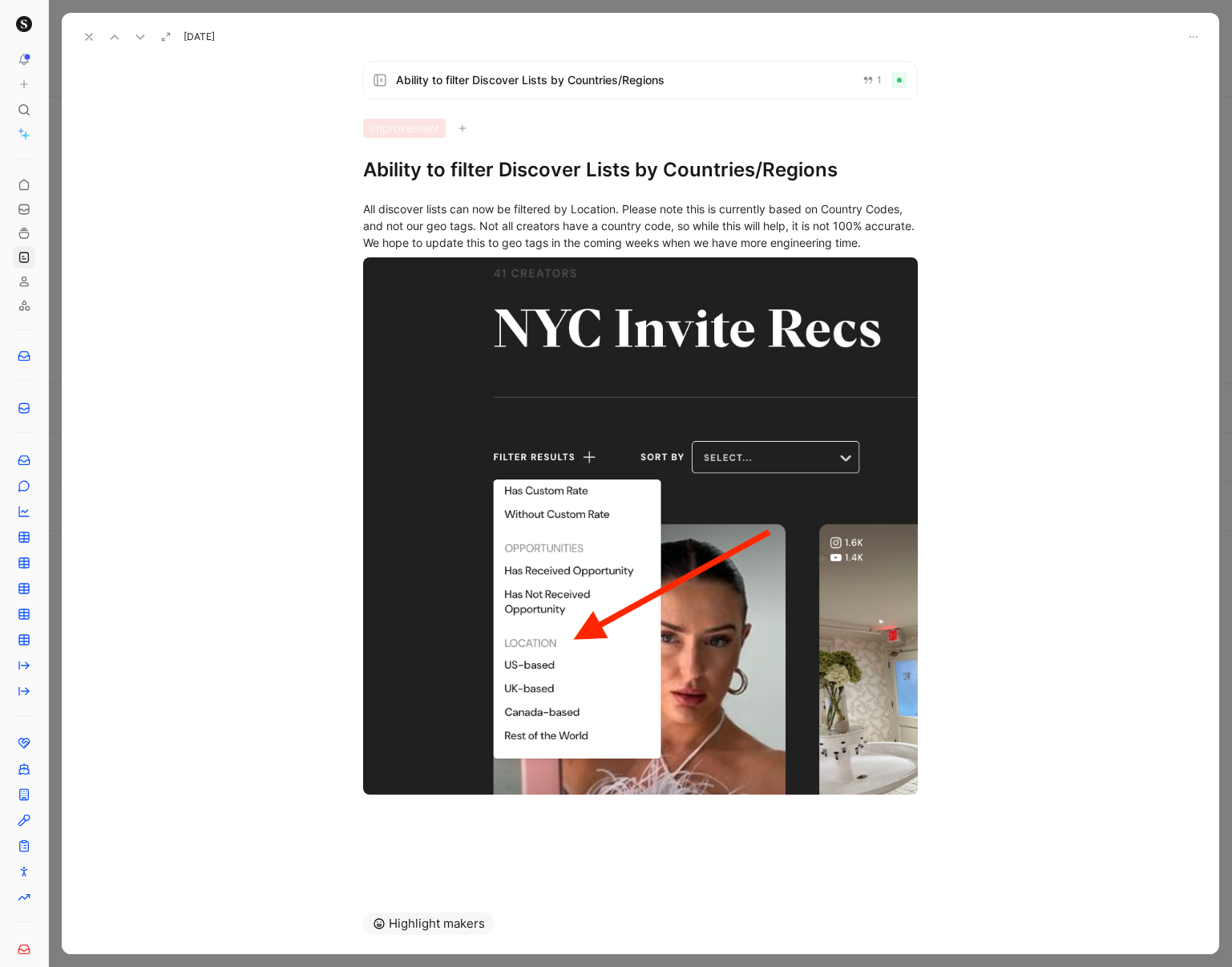
click at [689, 174] on h1 "Ability to filter Discover Lists by Countries/Regions" at bounding box center [640, 170] width 555 height 26
drag, startPoint x: 689, startPoint y: 174, endPoint x: 798, endPoint y: 169, distance: 109.1
click at [798, 169] on h1 "Ability to filter Discover Lists by Countries/Regions" at bounding box center [640, 170] width 555 height 26
click at [422, 251] on div "All discover lists can now be filtered by Location. Please note this is current…" at bounding box center [640, 225] width 555 height 51
drag, startPoint x: 420, startPoint y: 259, endPoint x: 301, endPoint y: 210, distance: 128.7
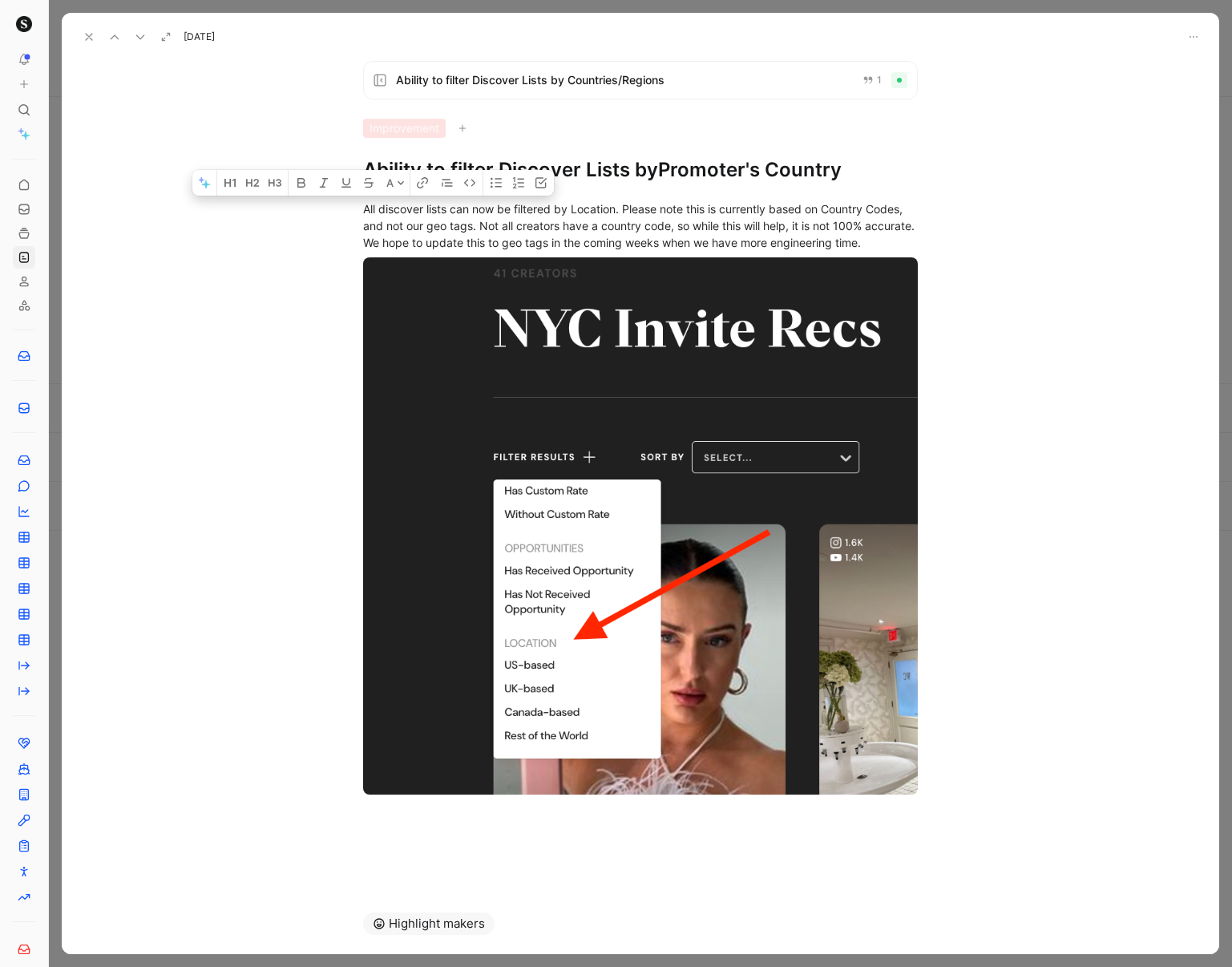
click at [301, 210] on div "All discover lists can now be filtered by Location. Please note this is current…" at bounding box center [640, 523] width 1157 height 681
copy div "All discover lists can now be filtered by Location. Please note this is current…"
click at [424, 251] on div "All discover lists can now be filtered by Location. Please note this is current…" at bounding box center [640, 225] width 555 height 51
click at [80, 30] on button at bounding box center [89, 37] width 22 height 22
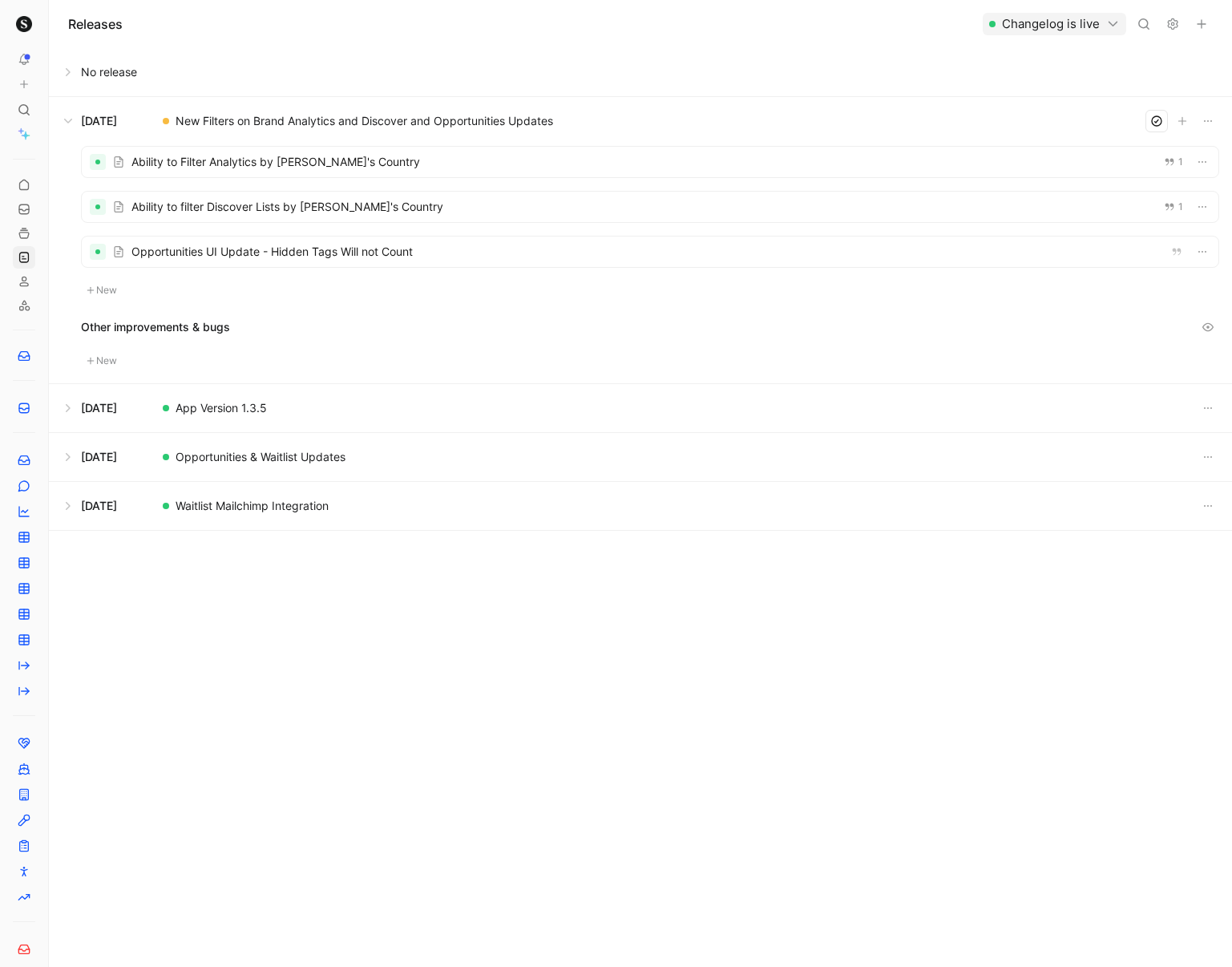
click at [402, 168] on div at bounding box center [650, 161] width 1137 height 30
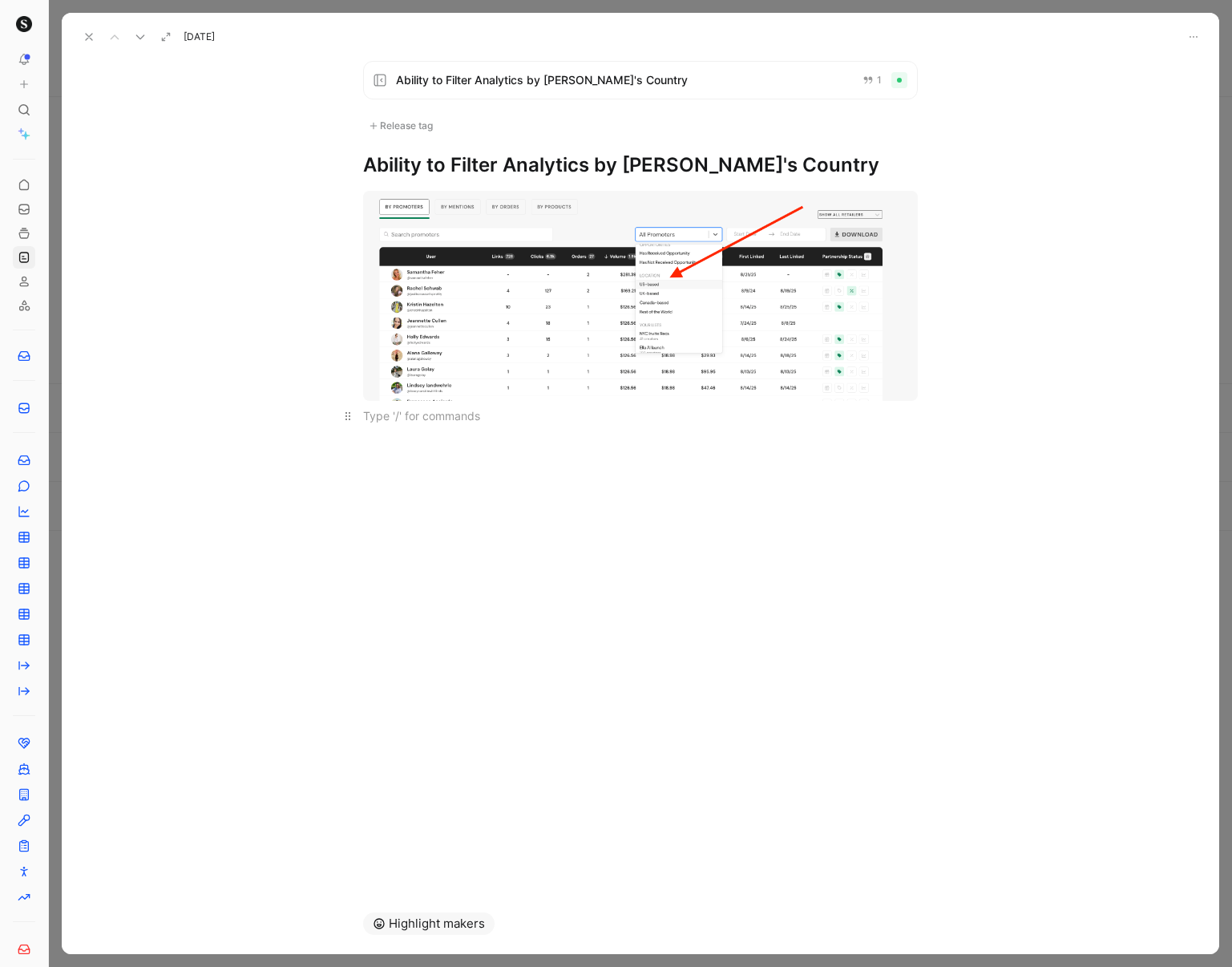
click at [408, 416] on div at bounding box center [640, 416] width 555 height 17
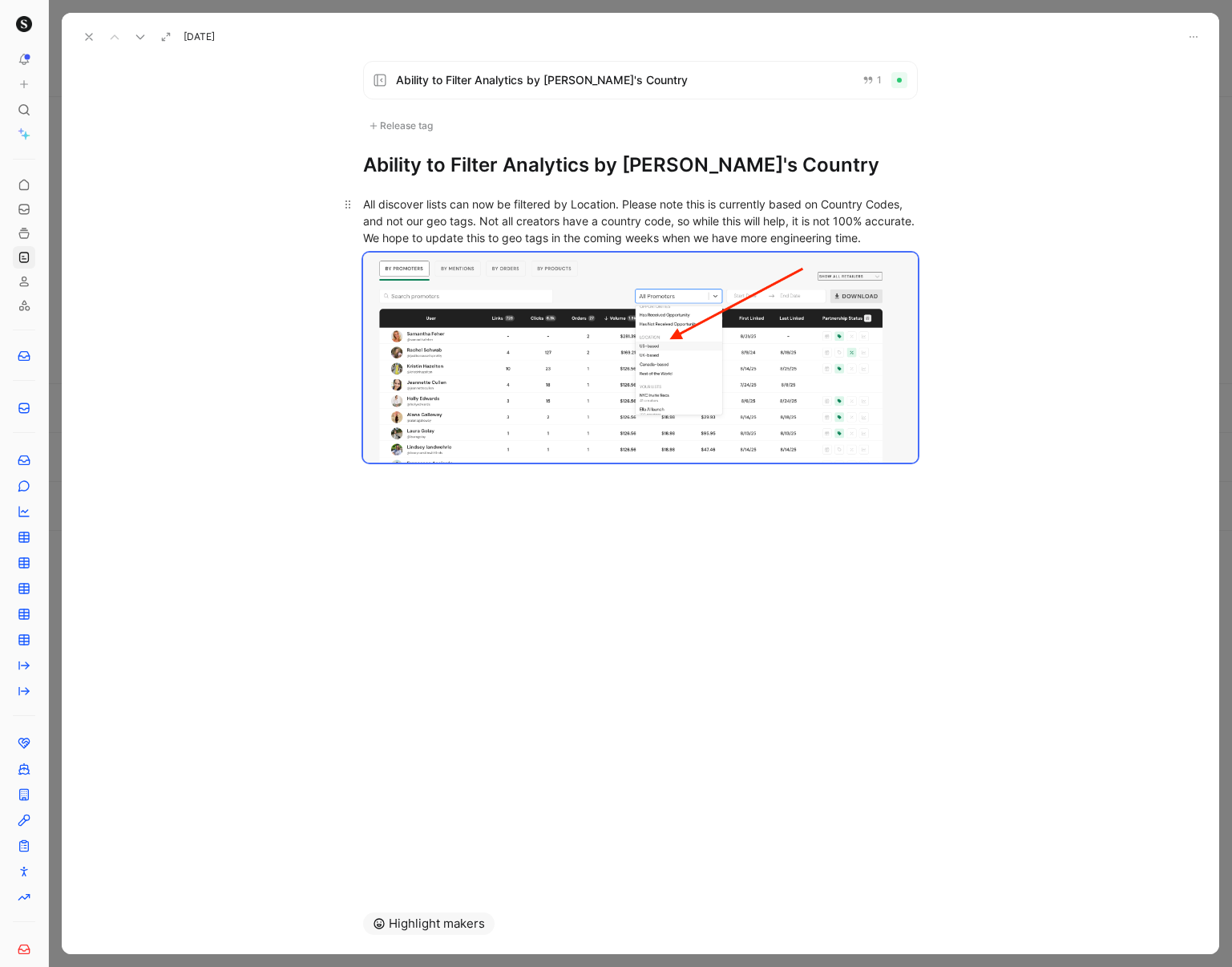
click at [481, 216] on div "All discover lists can now be filtered by Location. Please note this is current…" at bounding box center [640, 221] width 555 height 51
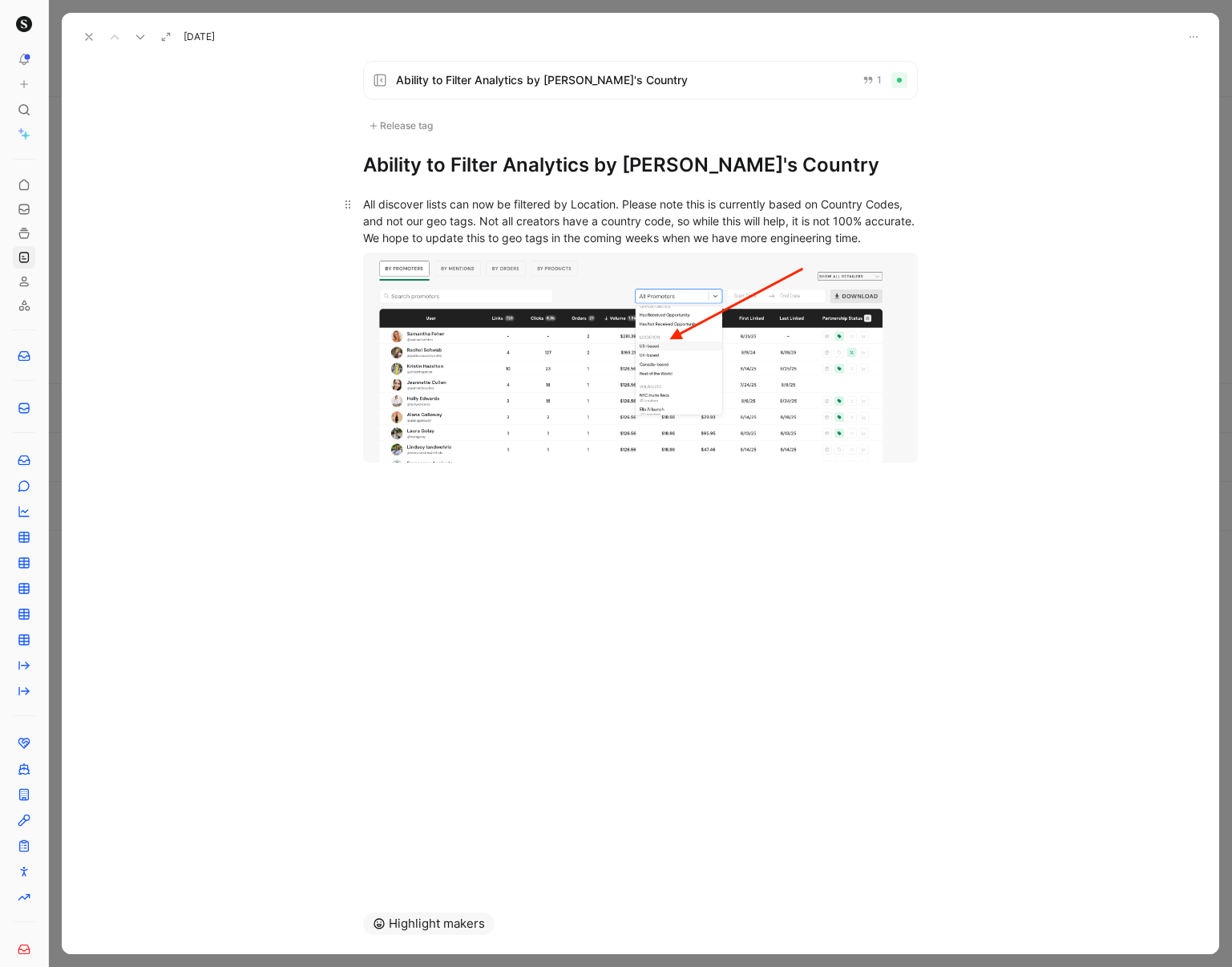
click at [390, 202] on div "All discover lists can now be filtered by Location. Please note this is current…" at bounding box center [640, 221] width 555 height 51
click at [475, 204] on div "All of Brand Analytics lists can now be filtered by Location. Please note this …" at bounding box center [640, 221] width 555 height 51
click at [464, 246] on div "All of Brand Analytics can now be filtered by Location. Please note this is cur…" at bounding box center [640, 221] width 555 height 51
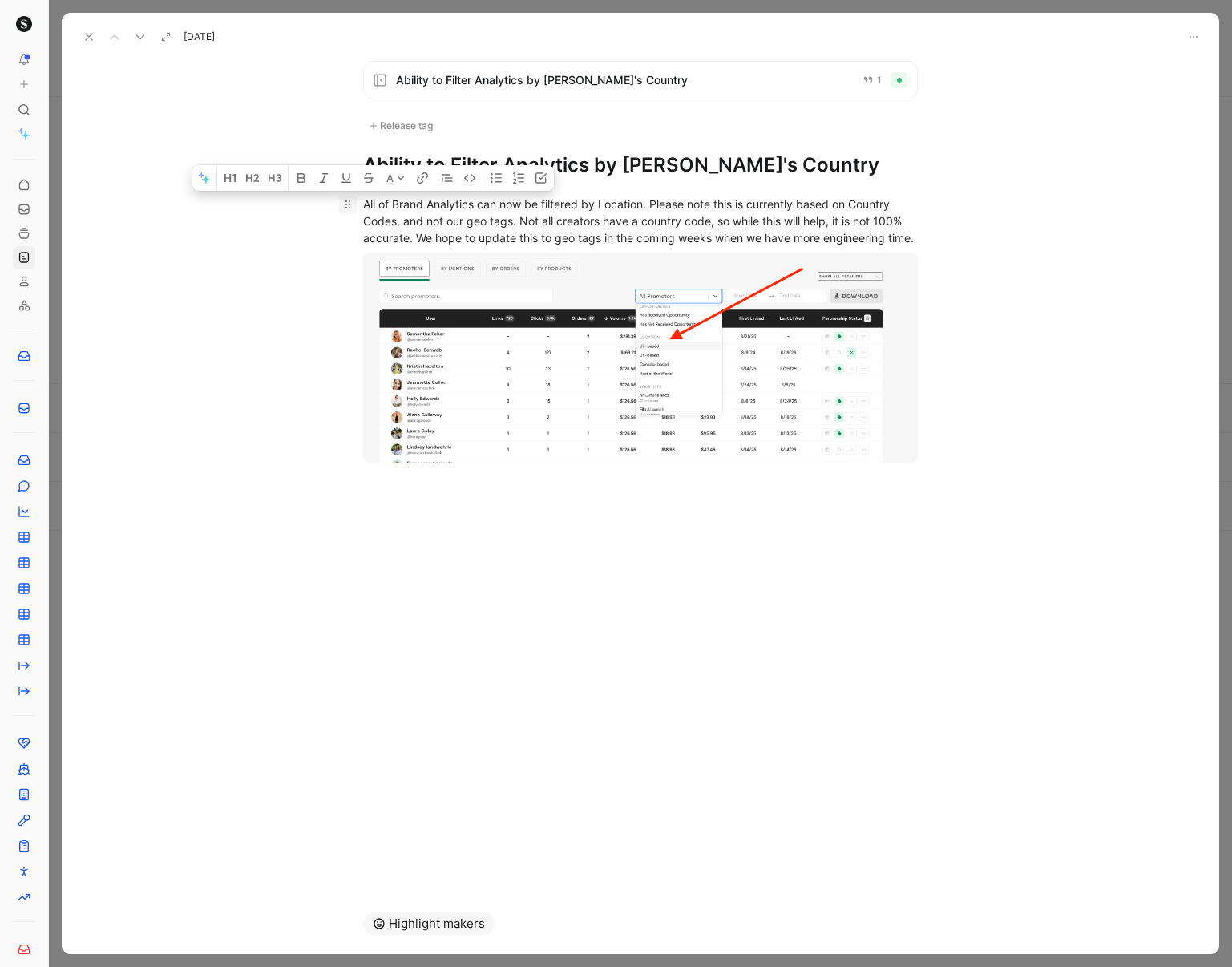
drag, startPoint x: 410, startPoint y: 248, endPoint x: 338, endPoint y: 206, distance: 83.4
click at [338, 206] on p "All of Brand Analytics can now be filtered by Location. Please note this is cur…" at bounding box center [640, 221] width 616 height 60
copy div "All of Brand Analytics can now be filtered by Location. Please note this is cur…"
click at [91, 39] on icon at bounding box center [88, 36] width 13 height 13
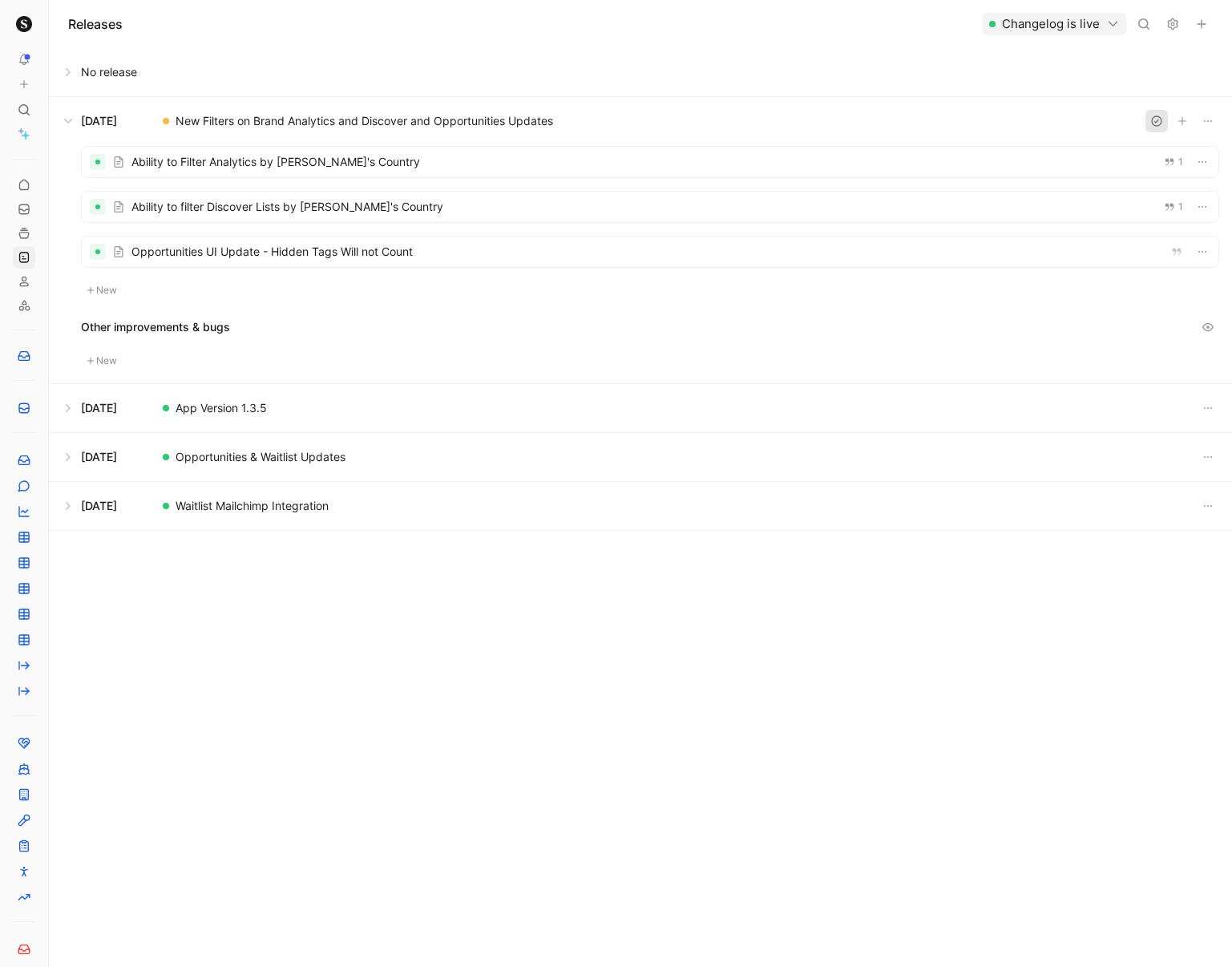
click at [908, 121] on icon "button" at bounding box center [1156, 121] width 13 height 13
click at [72, 120] on button at bounding box center [640, 121] width 1181 height 48
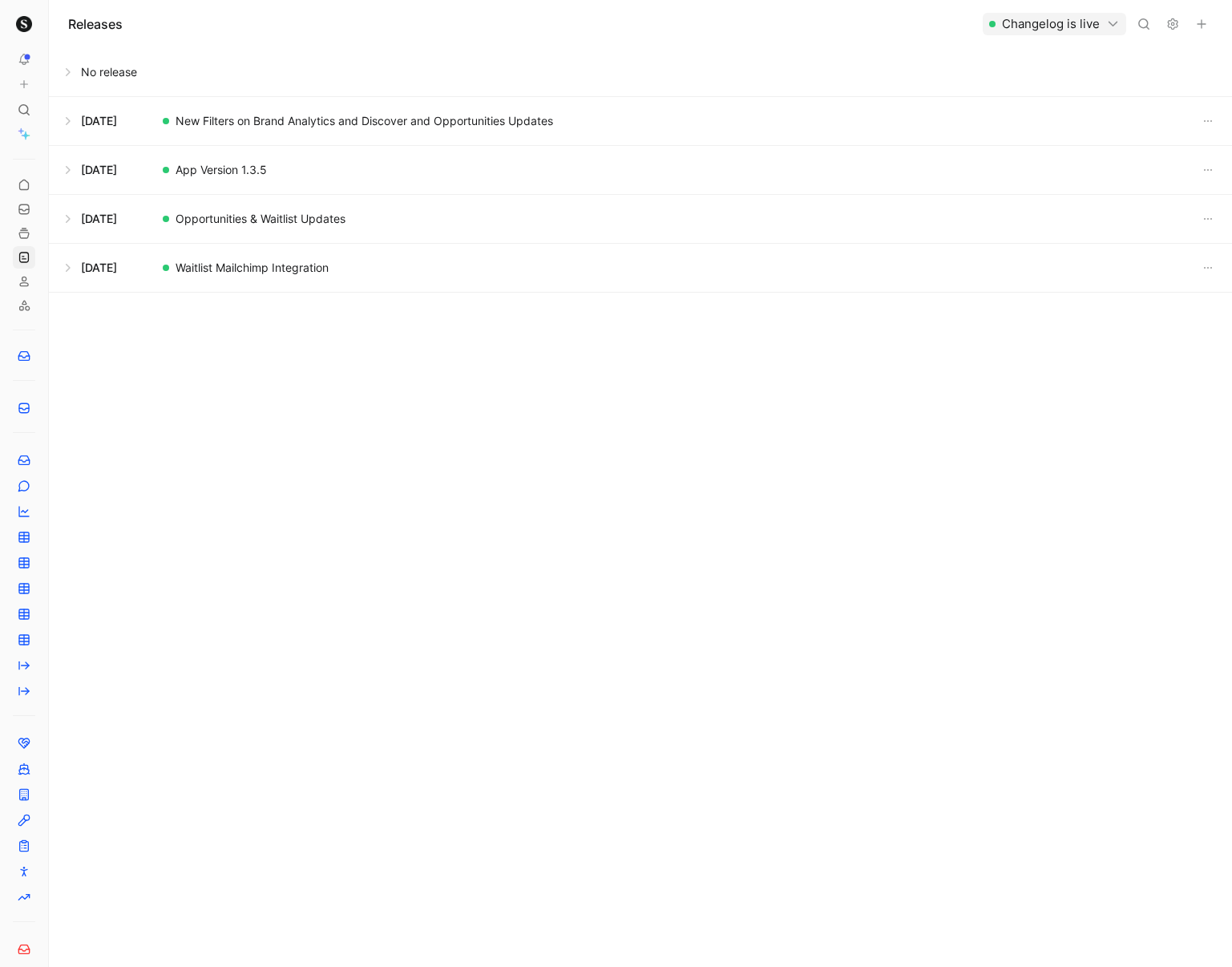
click at [70, 120] on button at bounding box center [640, 121] width 1181 height 48
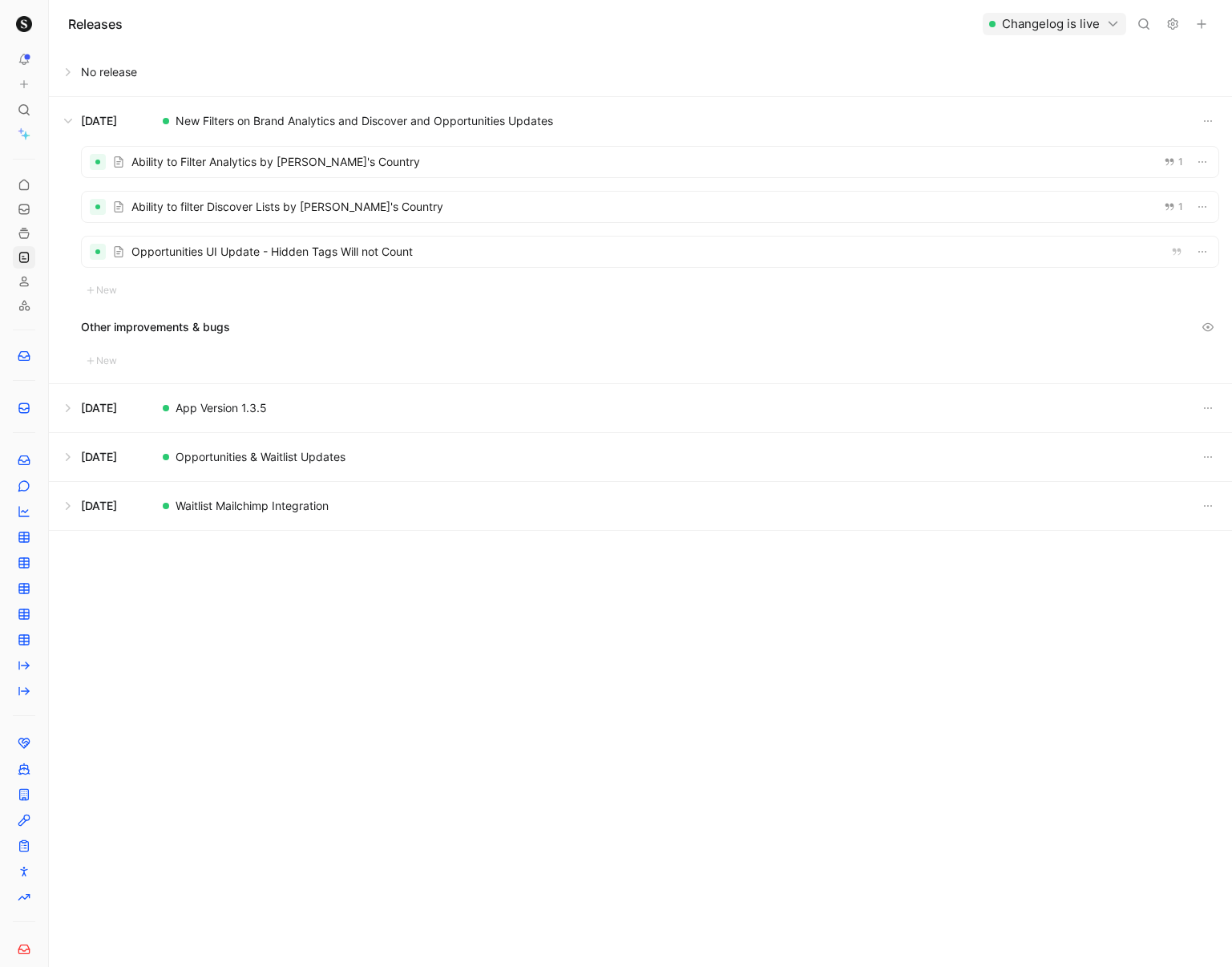
click at [454, 207] on div at bounding box center [650, 206] width 1137 height 30
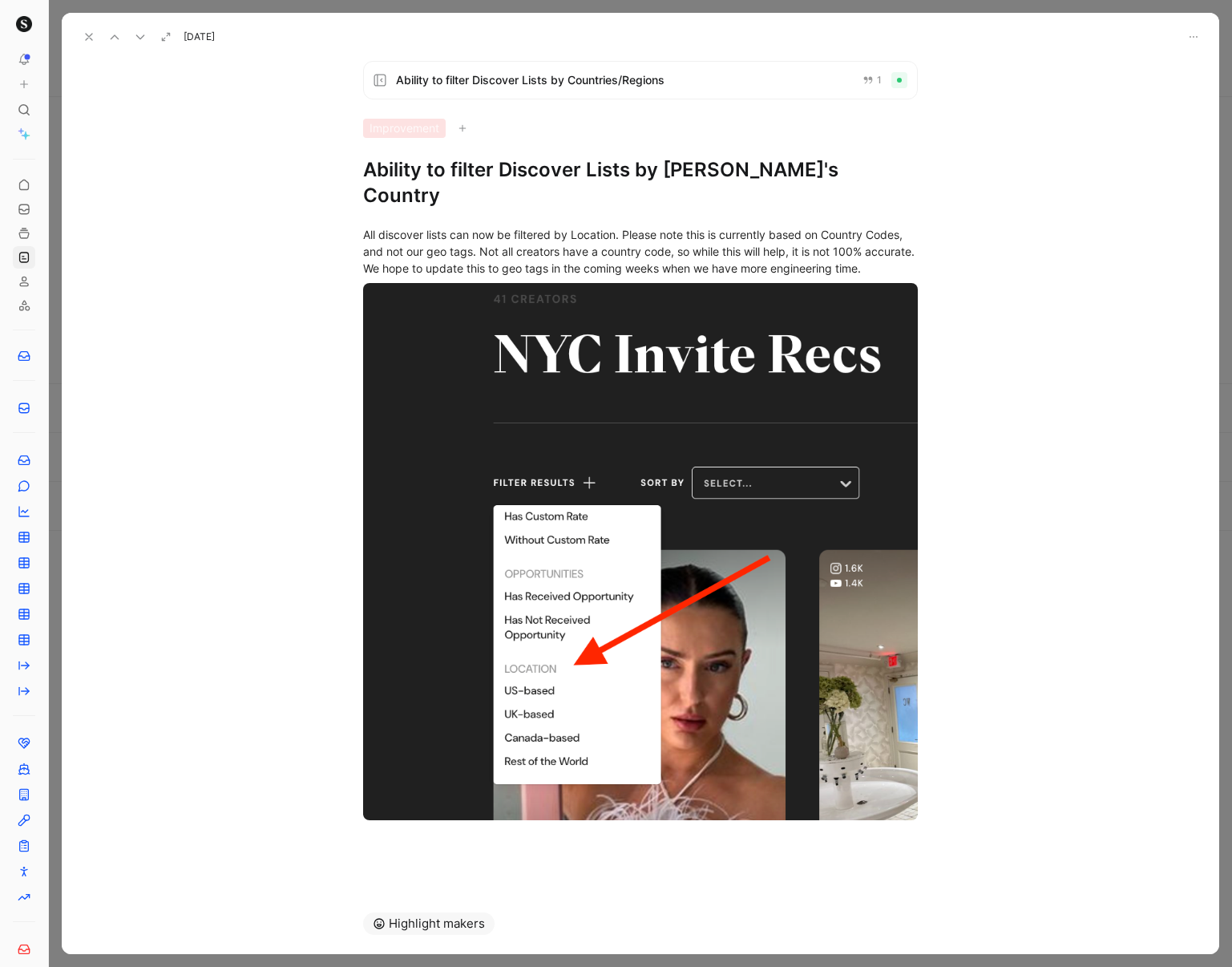
click at [83, 36] on icon at bounding box center [88, 36] width 13 height 13
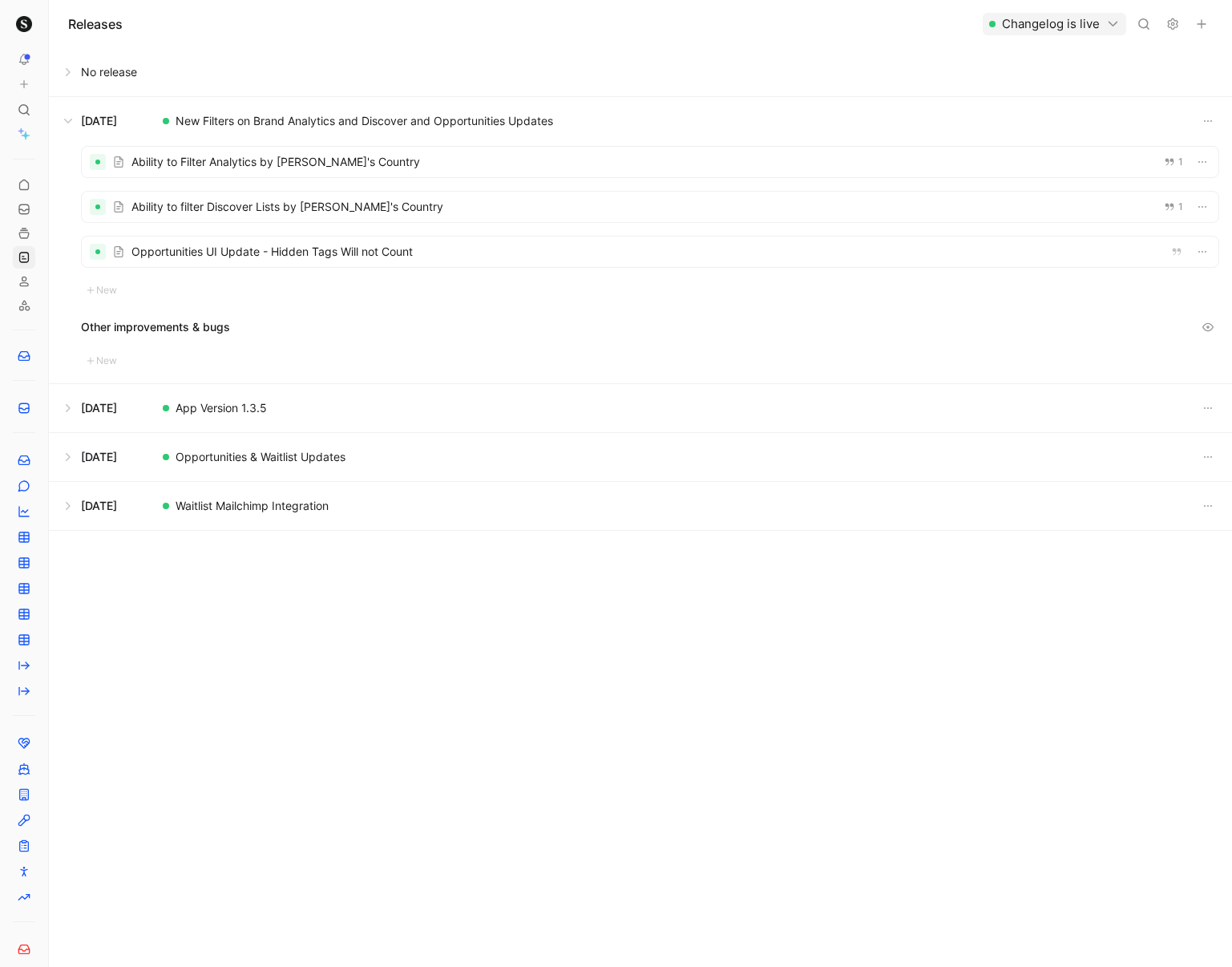
click at [506, 157] on div at bounding box center [650, 161] width 1137 height 30
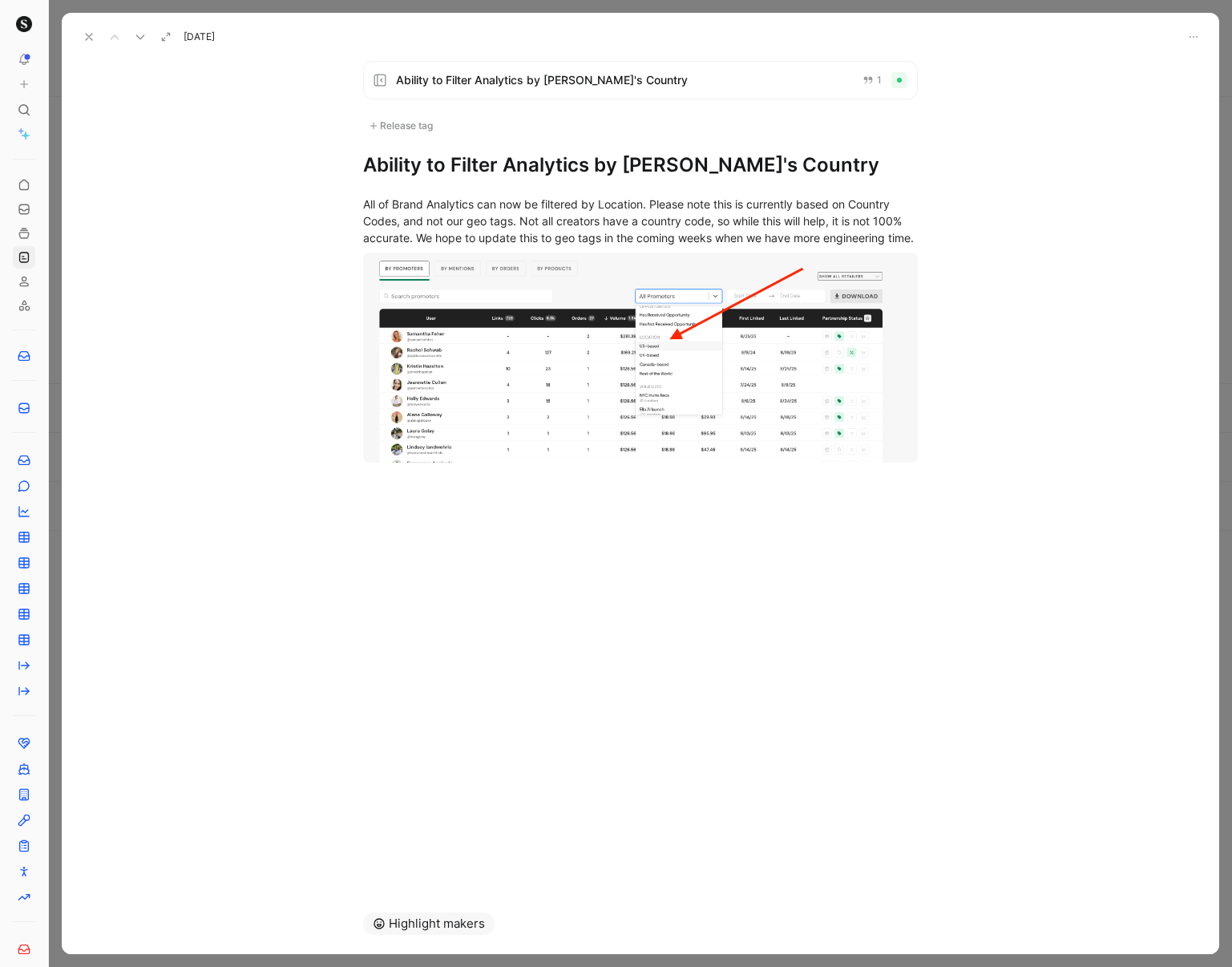
click at [398, 125] on div "Release tag" at bounding box center [401, 125] width 76 height 19
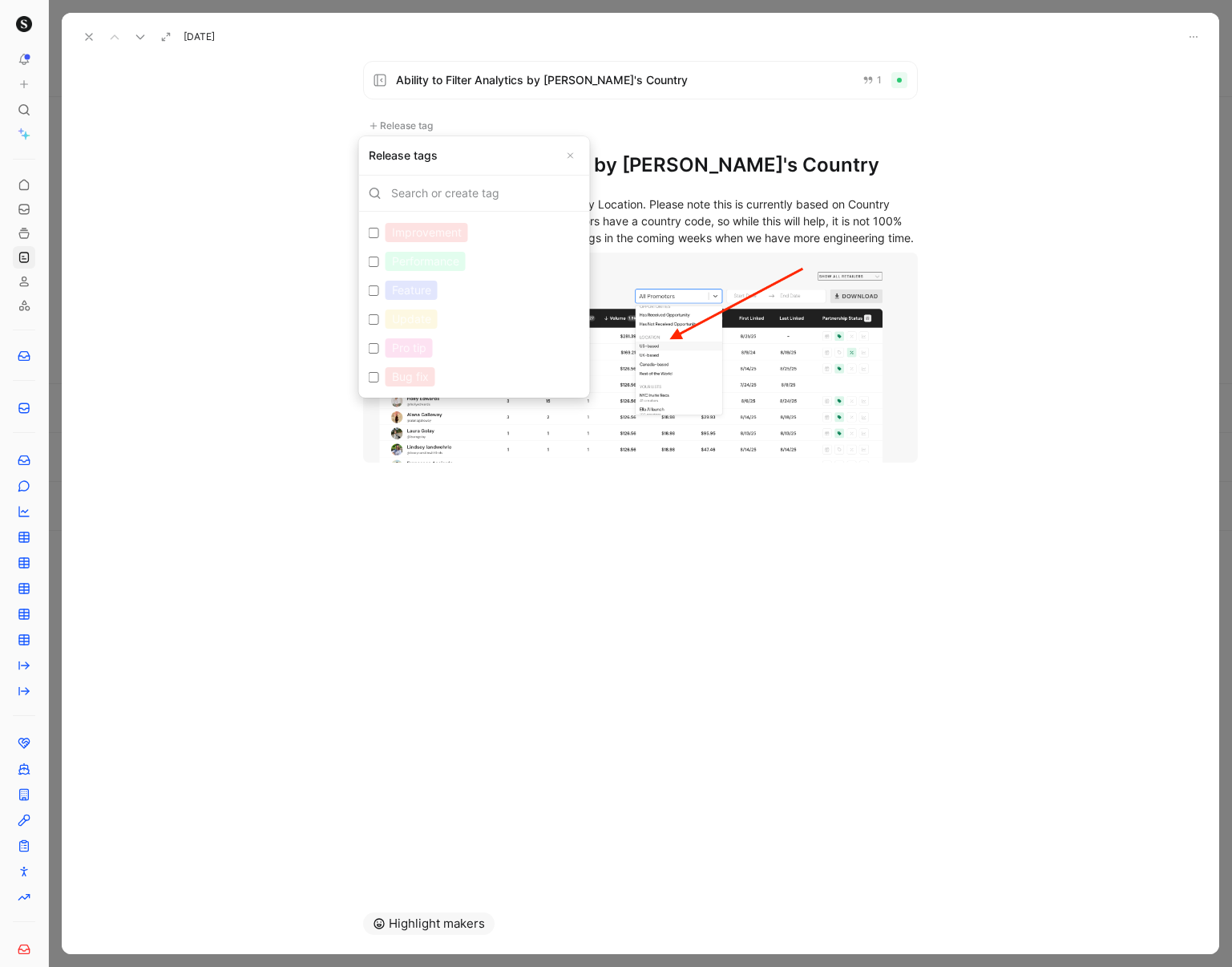
click at [375, 234] on input "Improvement Edit" at bounding box center [373, 233] width 10 height 10
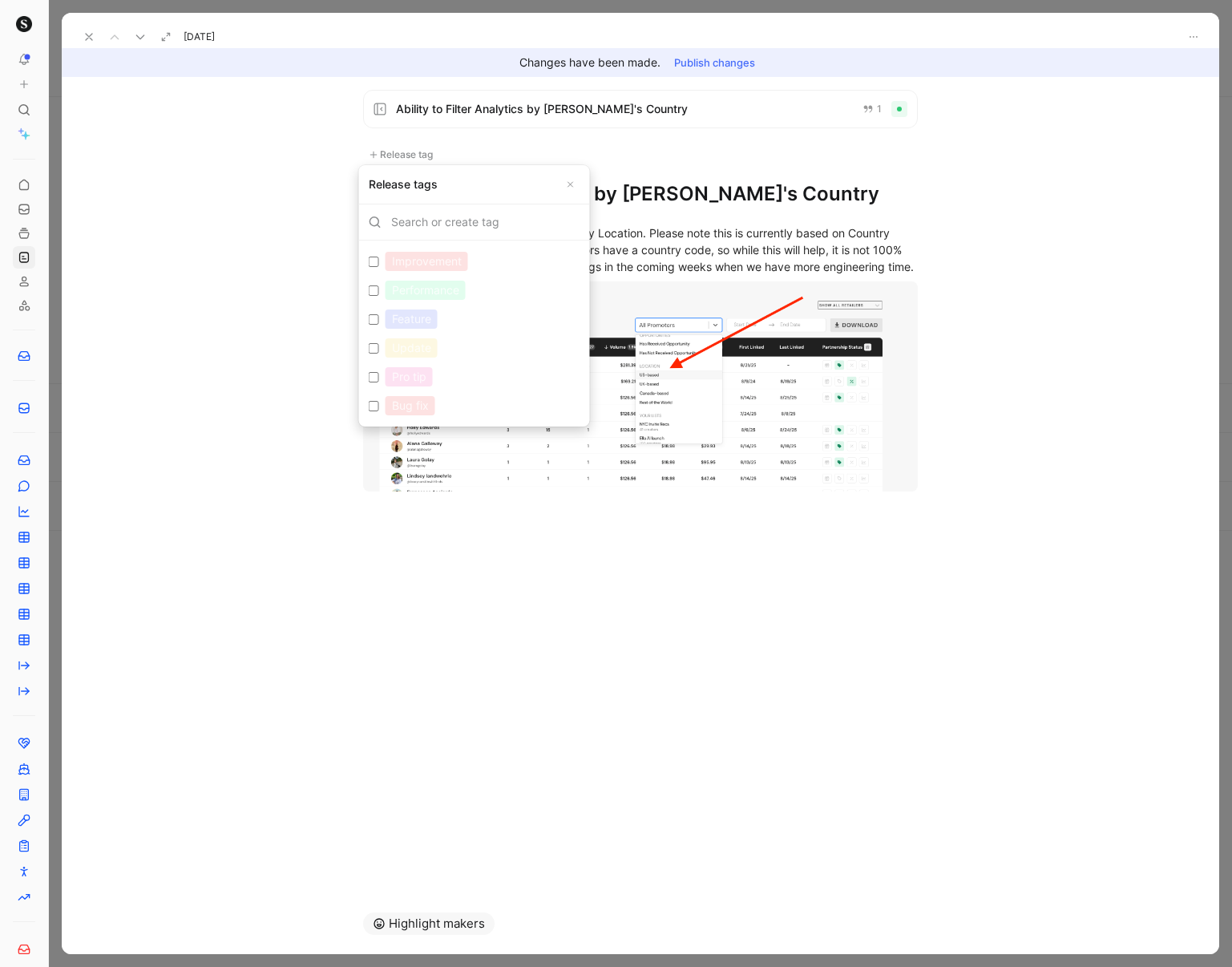
checkbox input "true"
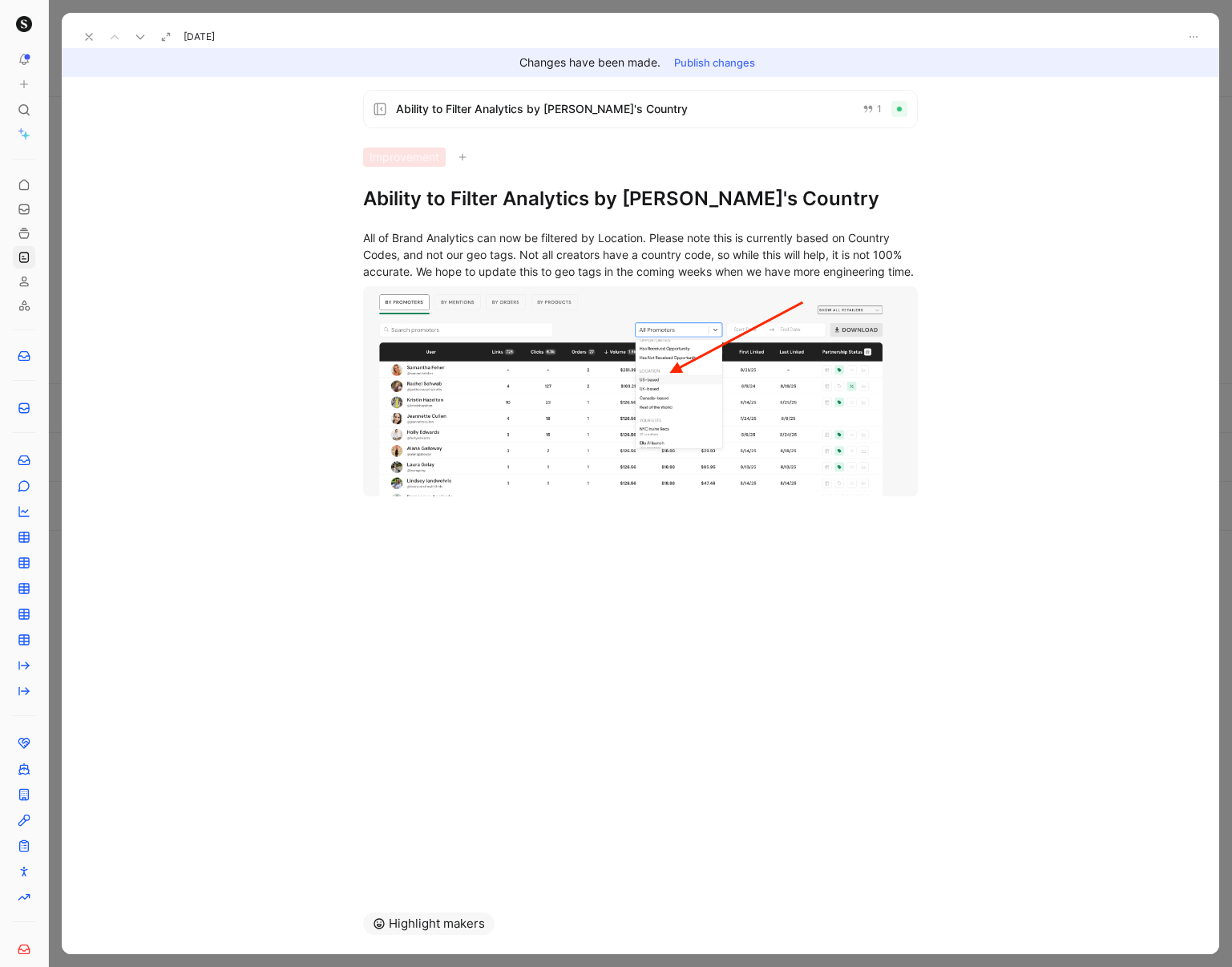
click at [727, 61] on button "Publish changes" at bounding box center [714, 63] width 95 height 22
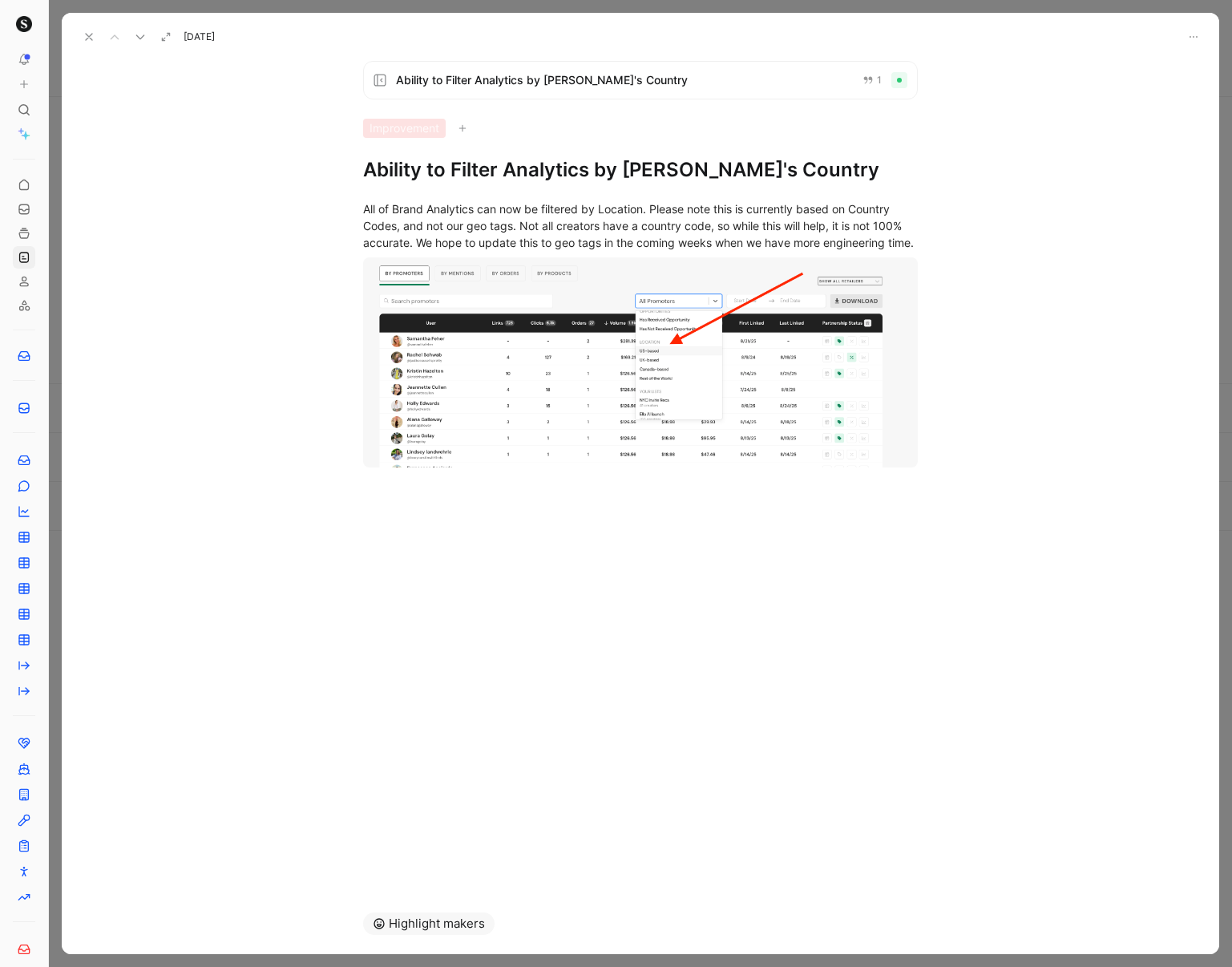
click at [90, 34] on use at bounding box center [88, 36] width 6 height 6
